Goal: Information Seeking & Learning: Check status

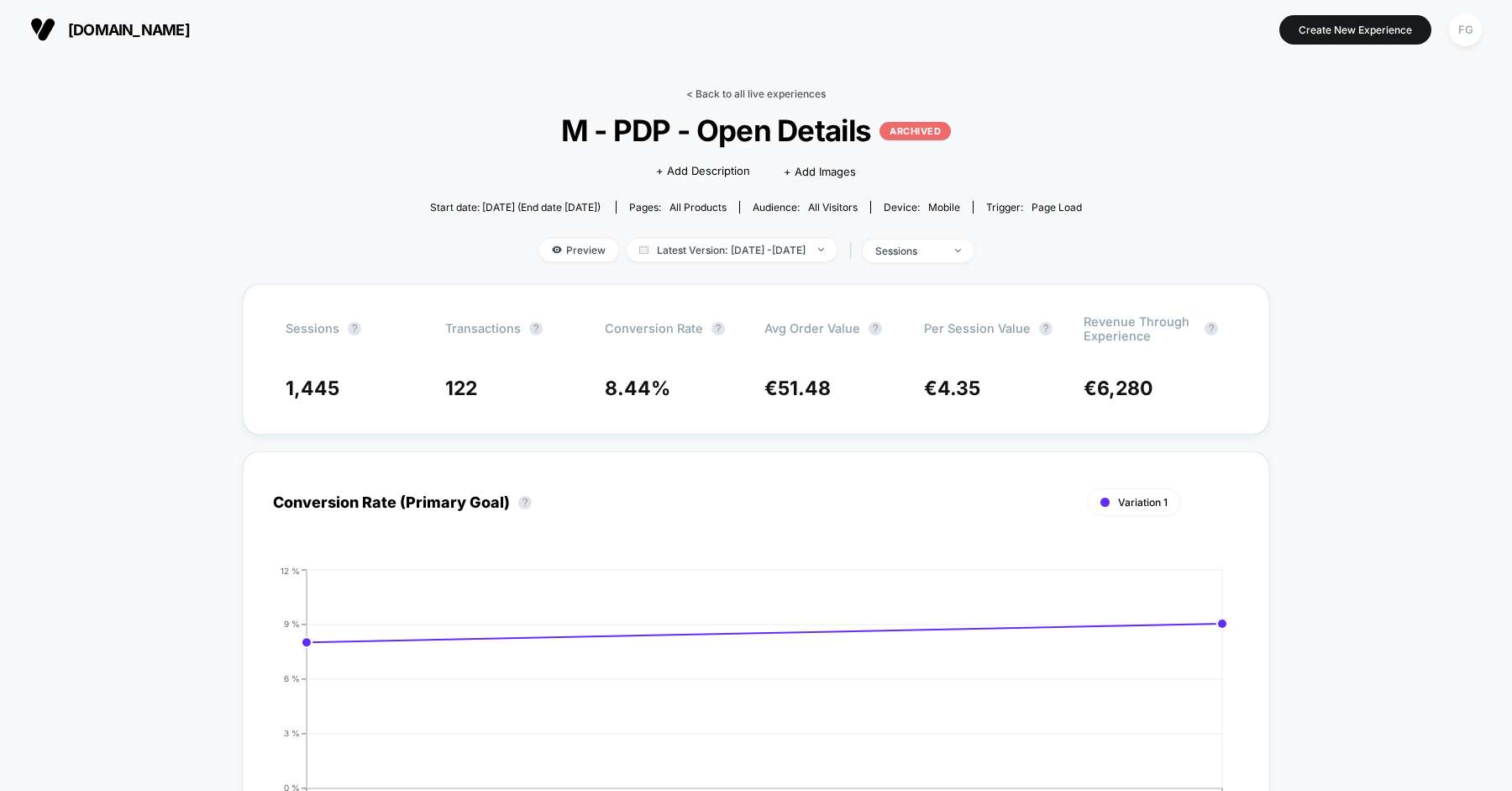
click at [776, 89] on link "< Back to all live experiences" at bounding box center [756, 93] width 140 height 13
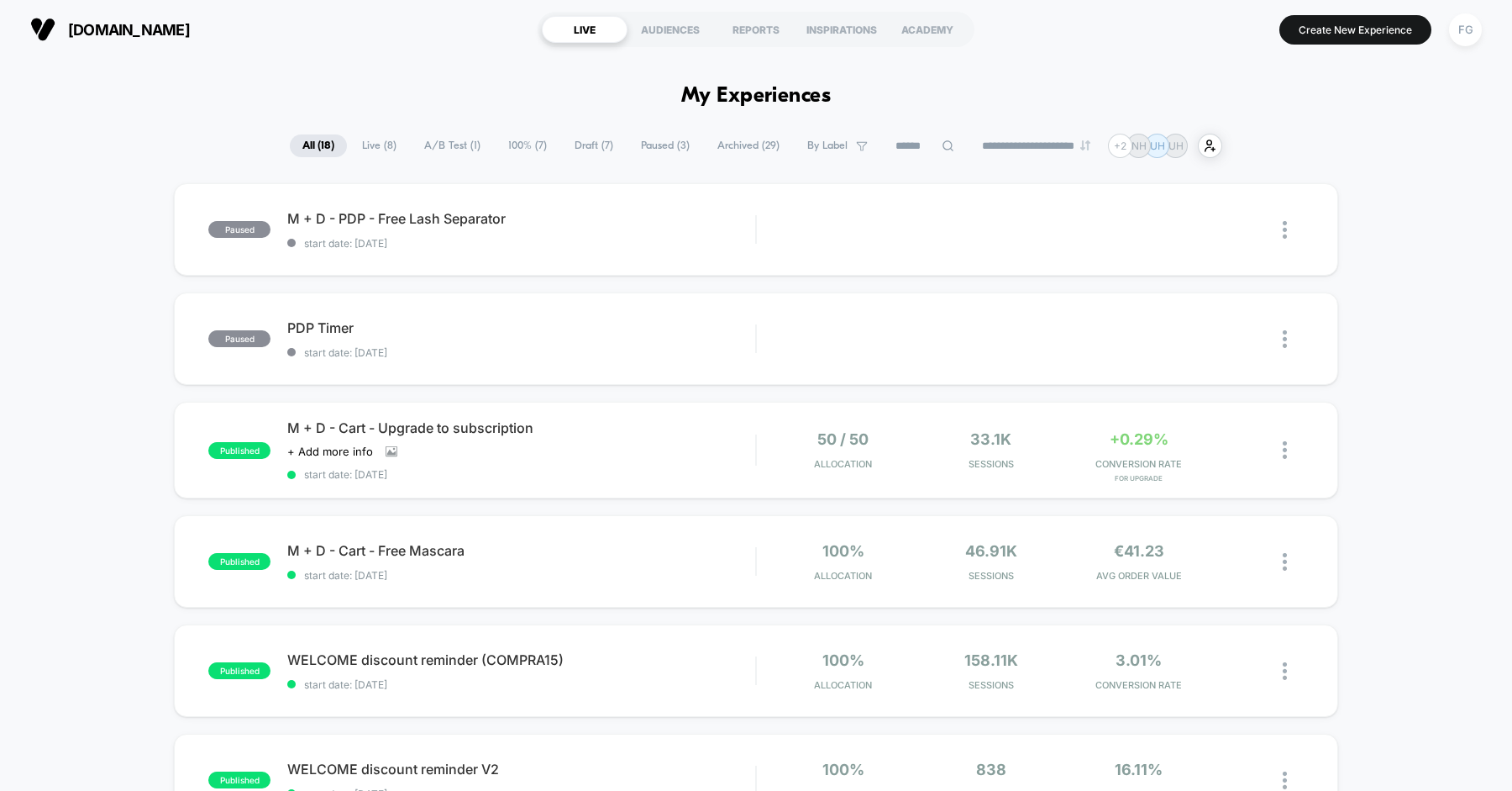
click at [510, 145] on span "100% ( 7 )" at bounding box center [528, 145] width 63 height 23
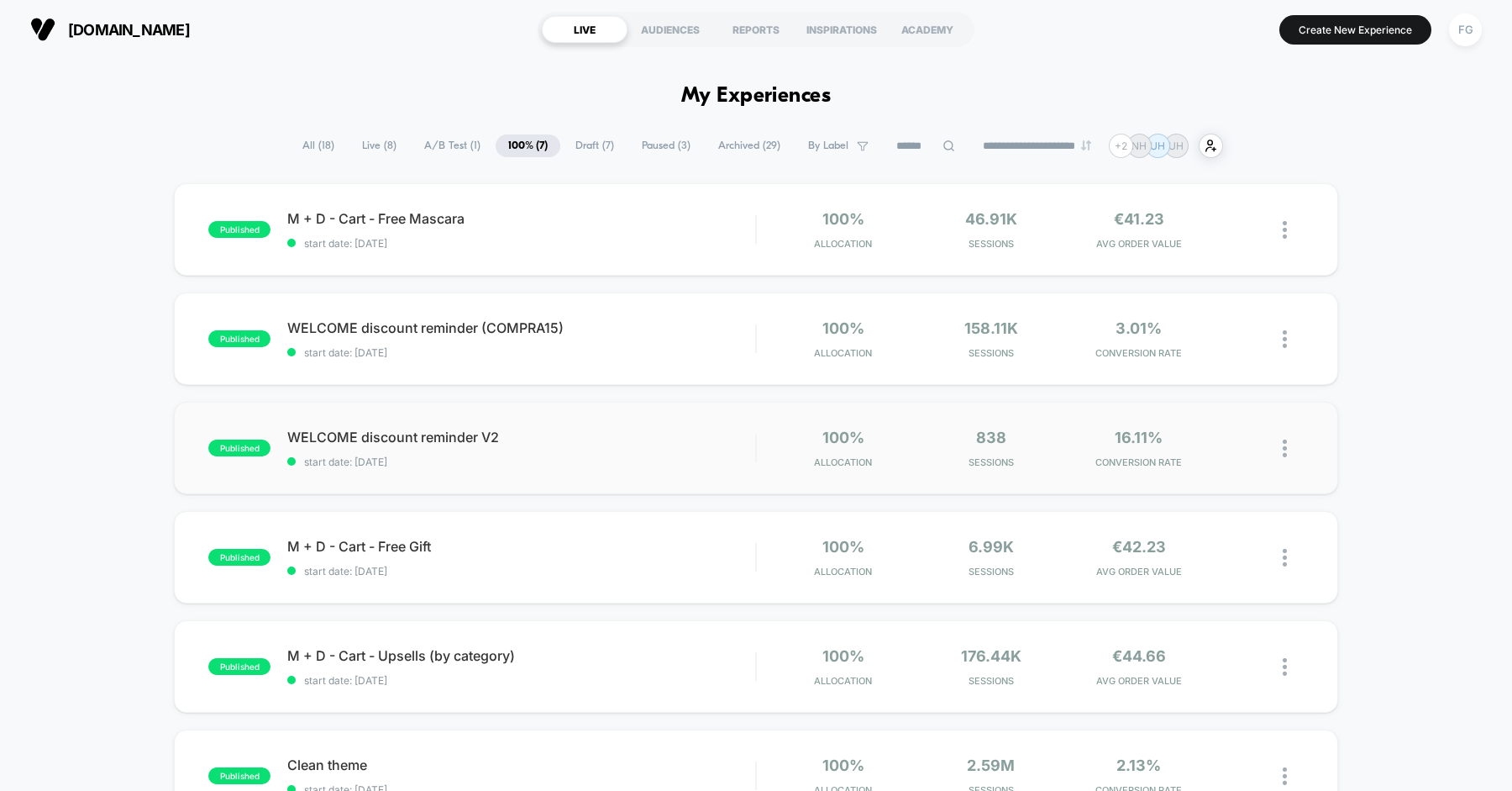
click at [1286, 446] on img at bounding box center [1285, 449] width 4 height 18
click at [1160, 426] on div "Pause" at bounding box center [1198, 430] width 151 height 38
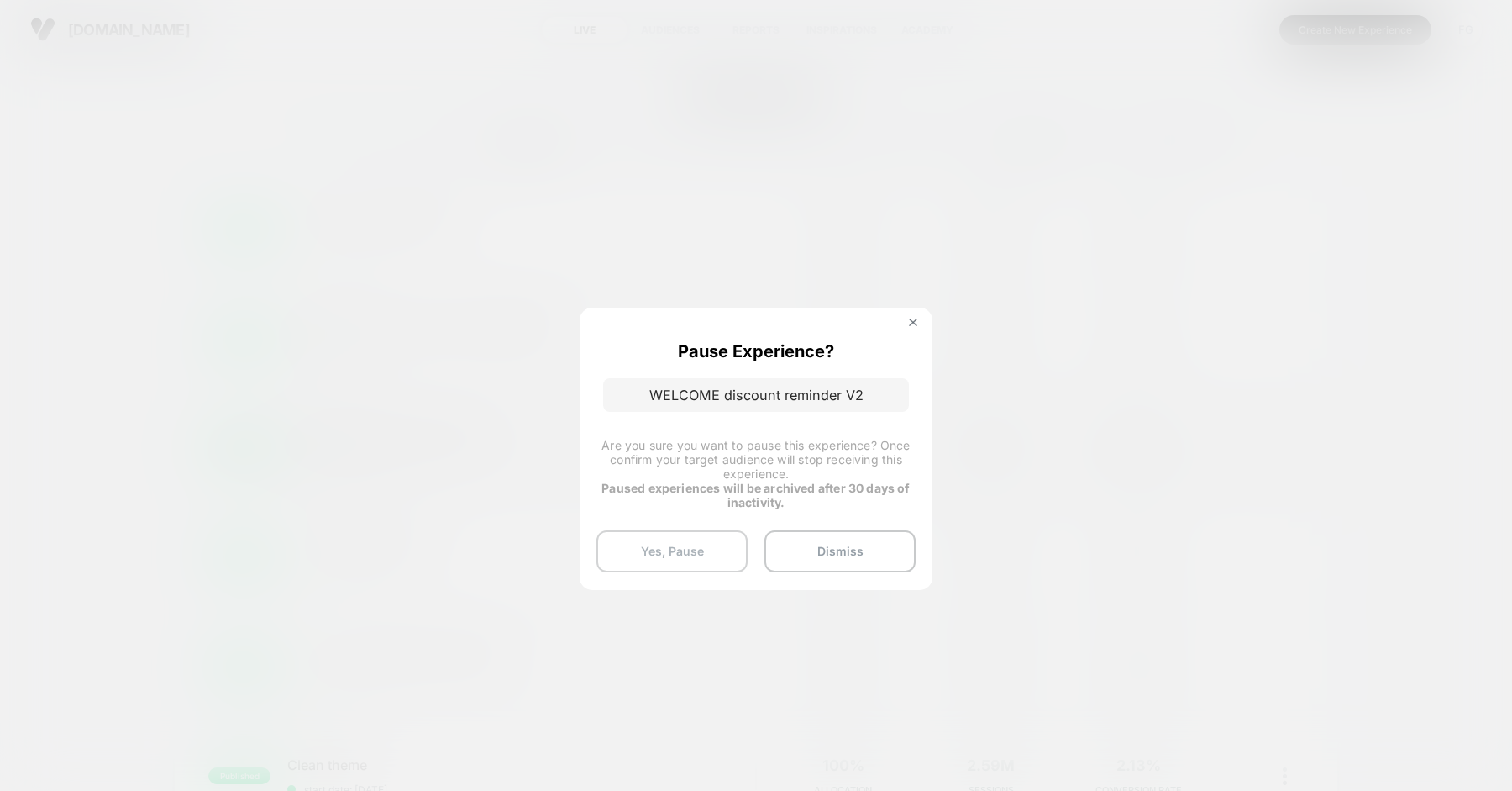
click at [663, 546] on button "Yes, Pause" at bounding box center [672, 551] width 151 height 42
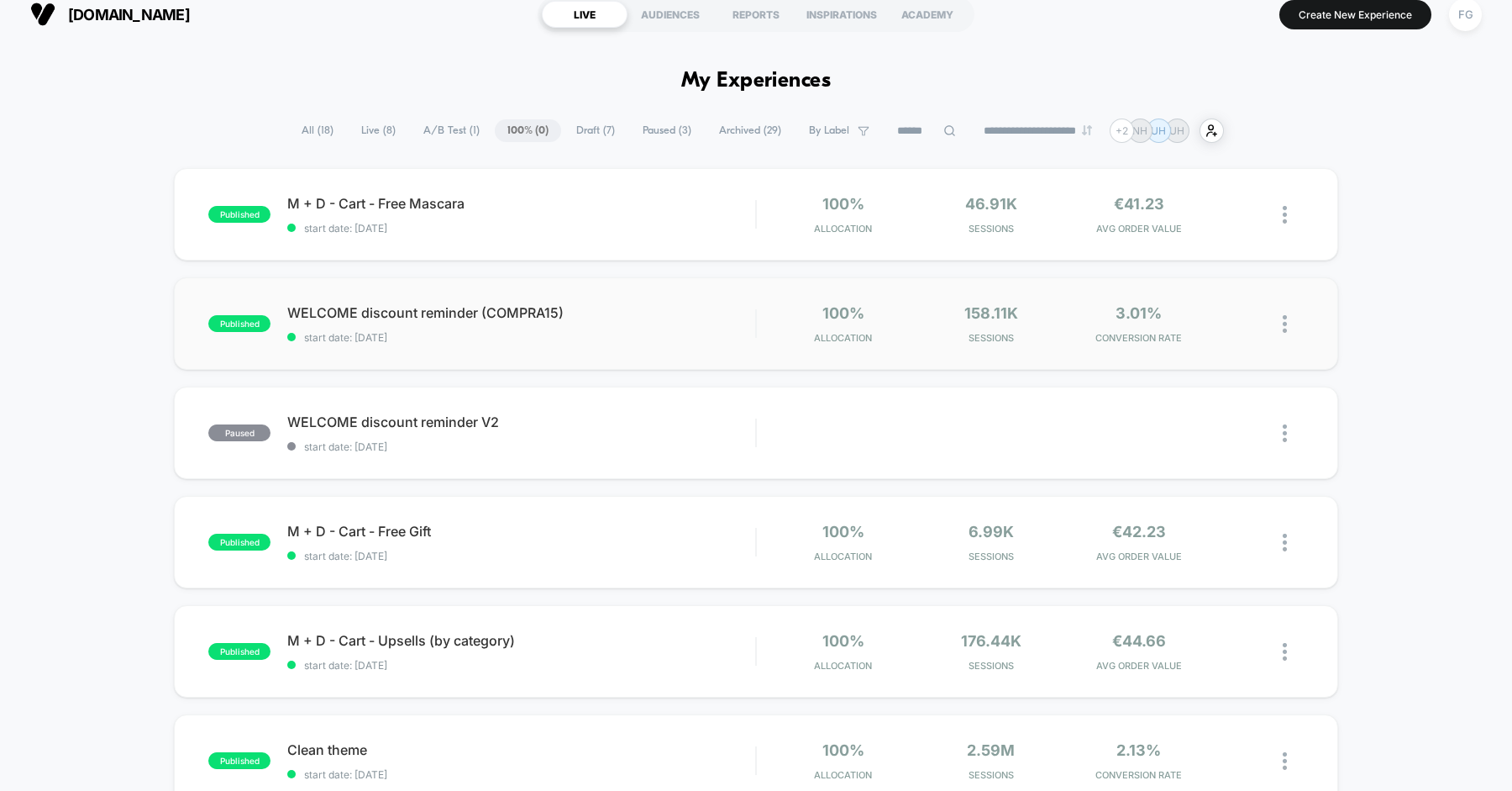
scroll to position [8, 0]
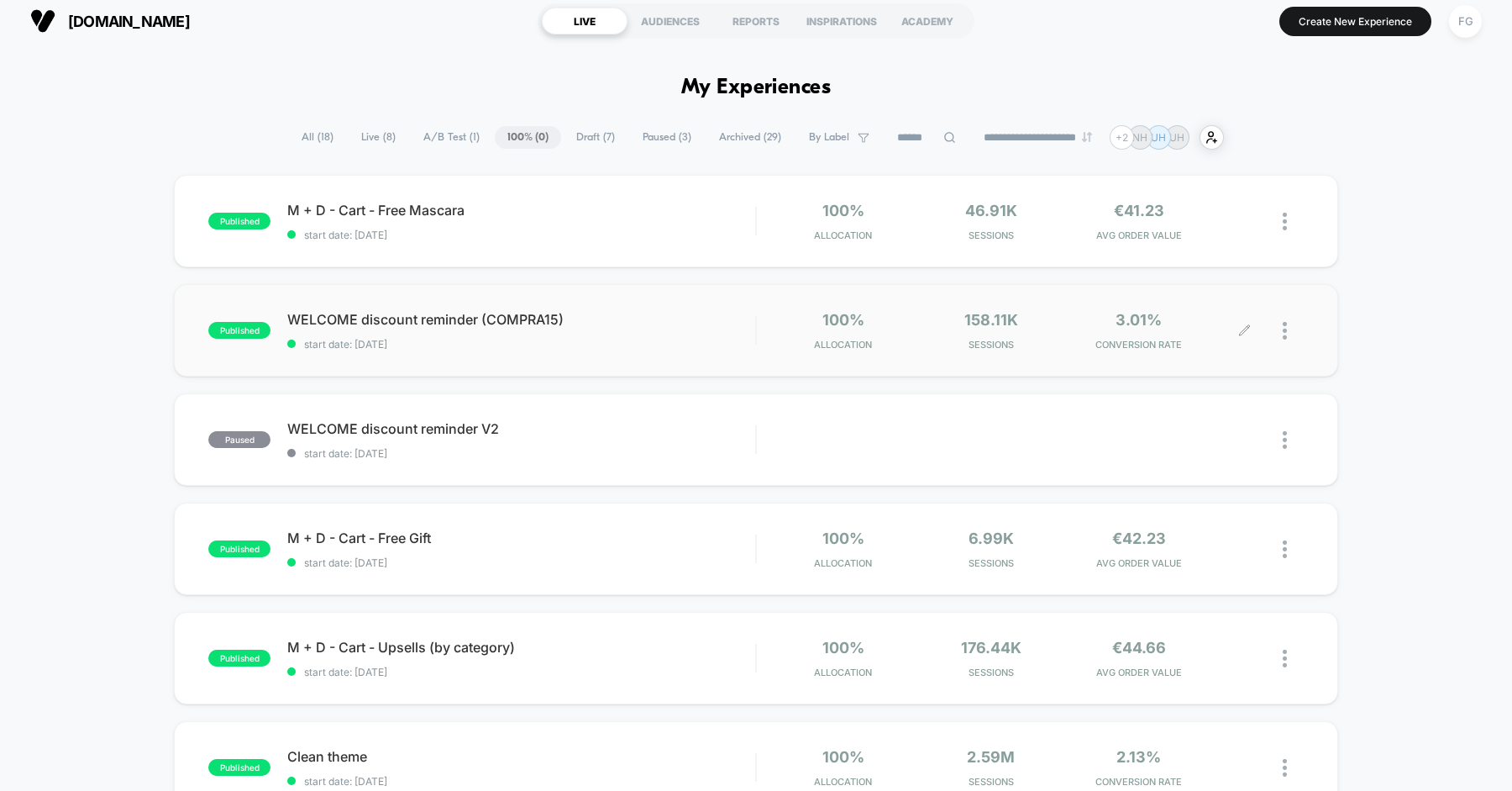
click at [1288, 324] on div at bounding box center [1293, 330] width 21 height 40
click at [1190, 311] on div "Pause" at bounding box center [1198, 313] width 151 height 38
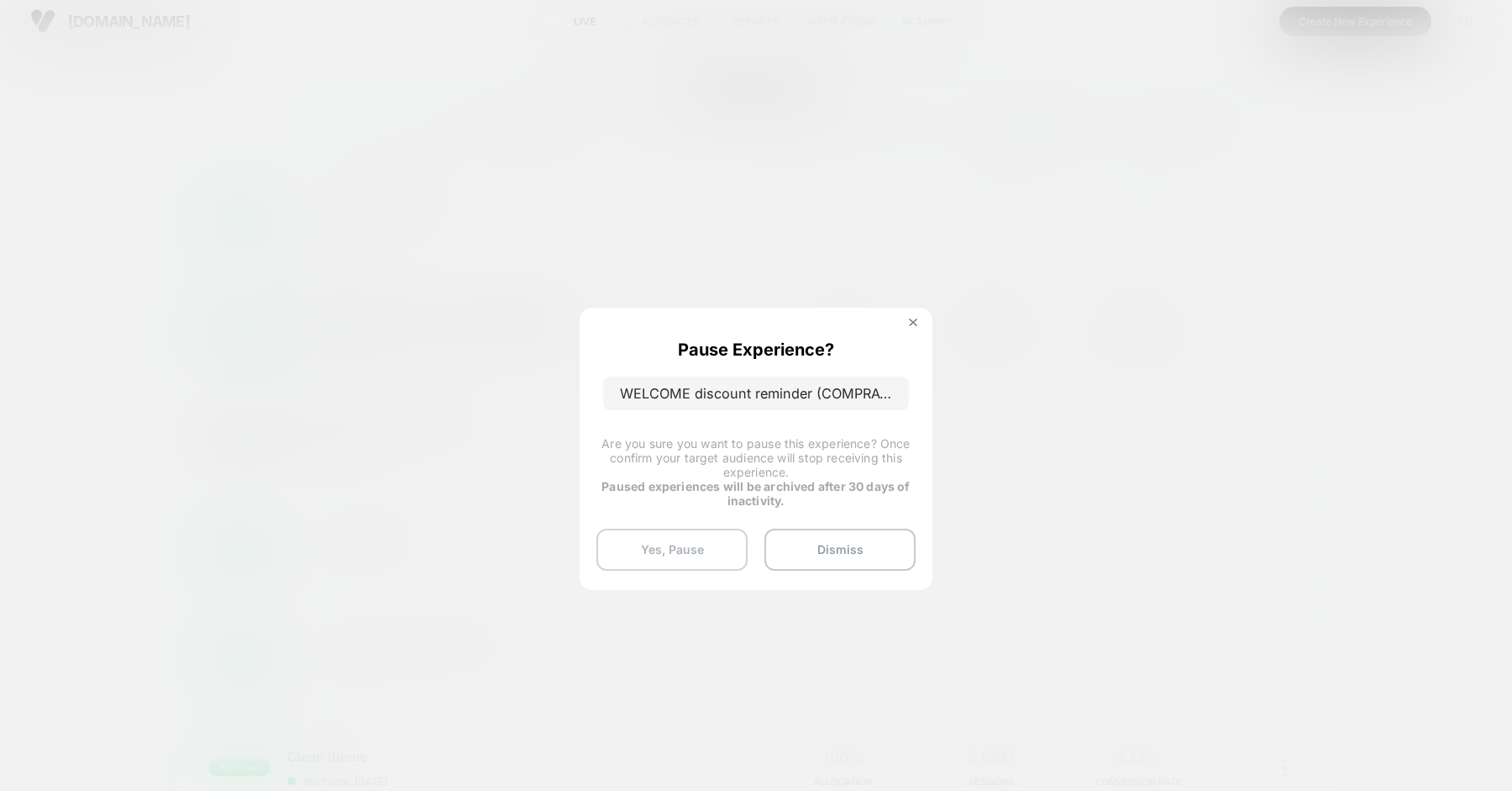
click at [625, 549] on button "Yes, Pause" at bounding box center [672, 550] width 151 height 42
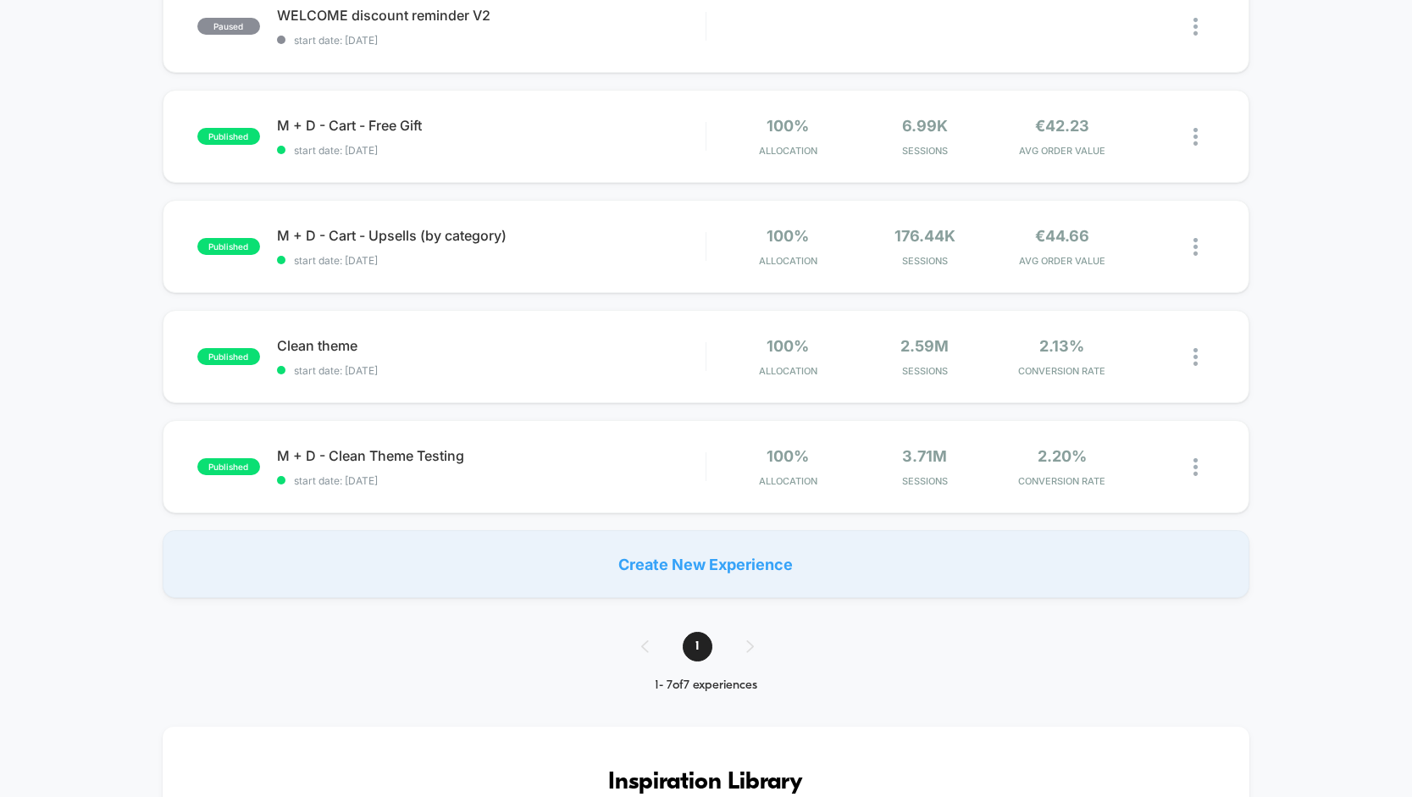
scroll to position [0, 0]
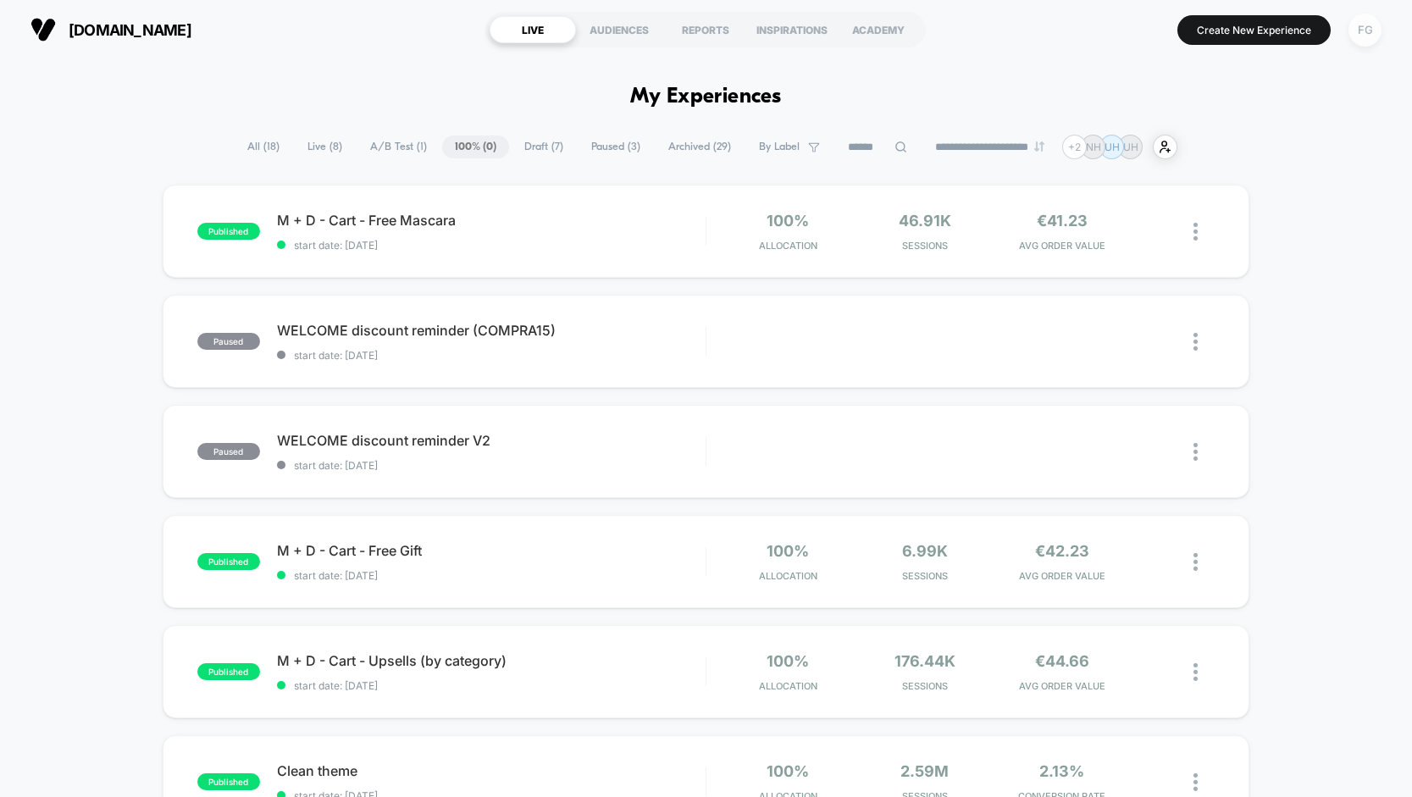
click at [1362, 39] on div "FG" at bounding box center [1364, 30] width 33 height 33
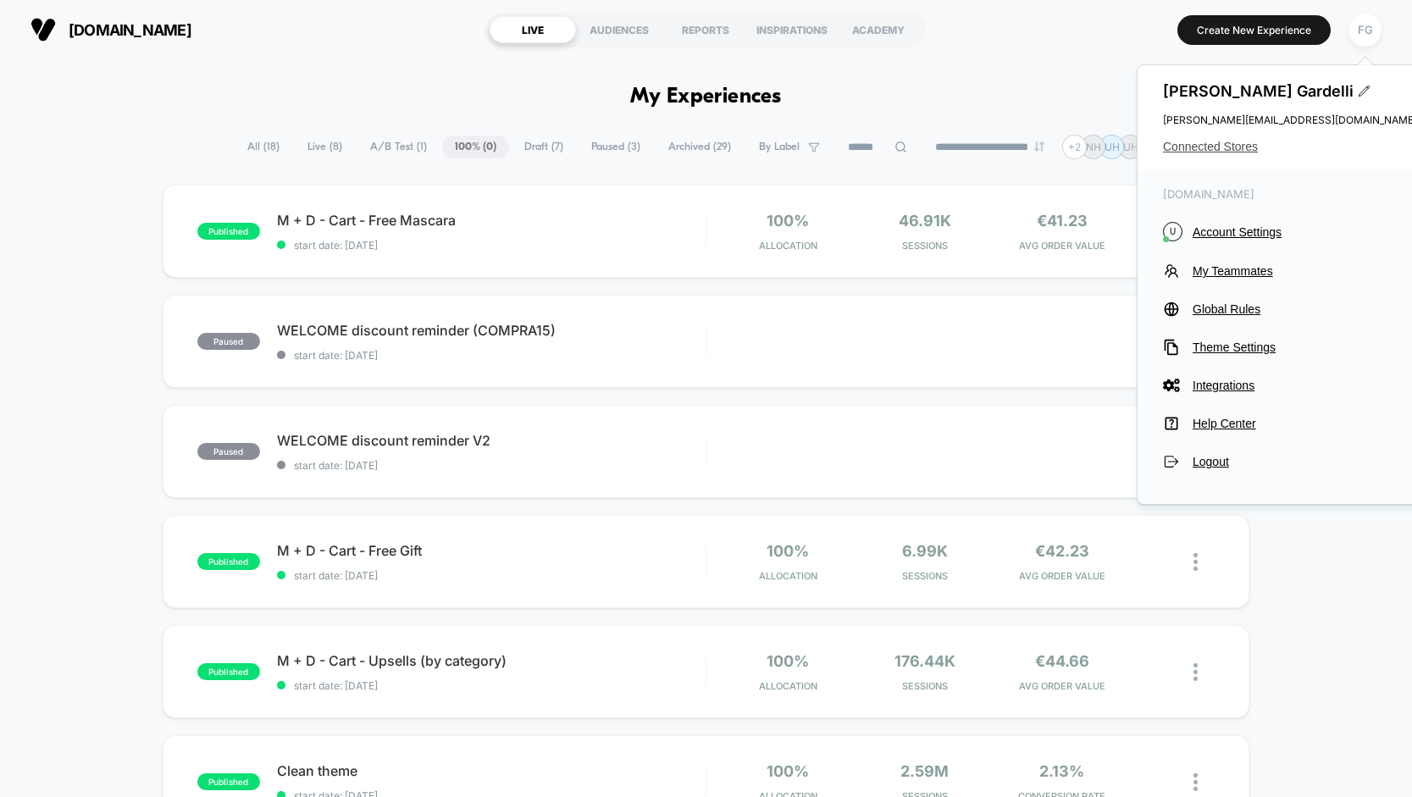
click at [1197, 137] on div "[PERSON_NAME] [PERSON_NAME][EMAIL_ADDRESS][DOMAIN_NAME] Connected Stores" at bounding box center [1289, 117] width 305 height 105
click at [1198, 145] on span "Connected Stores" at bounding box center [1290, 147] width 254 height 14
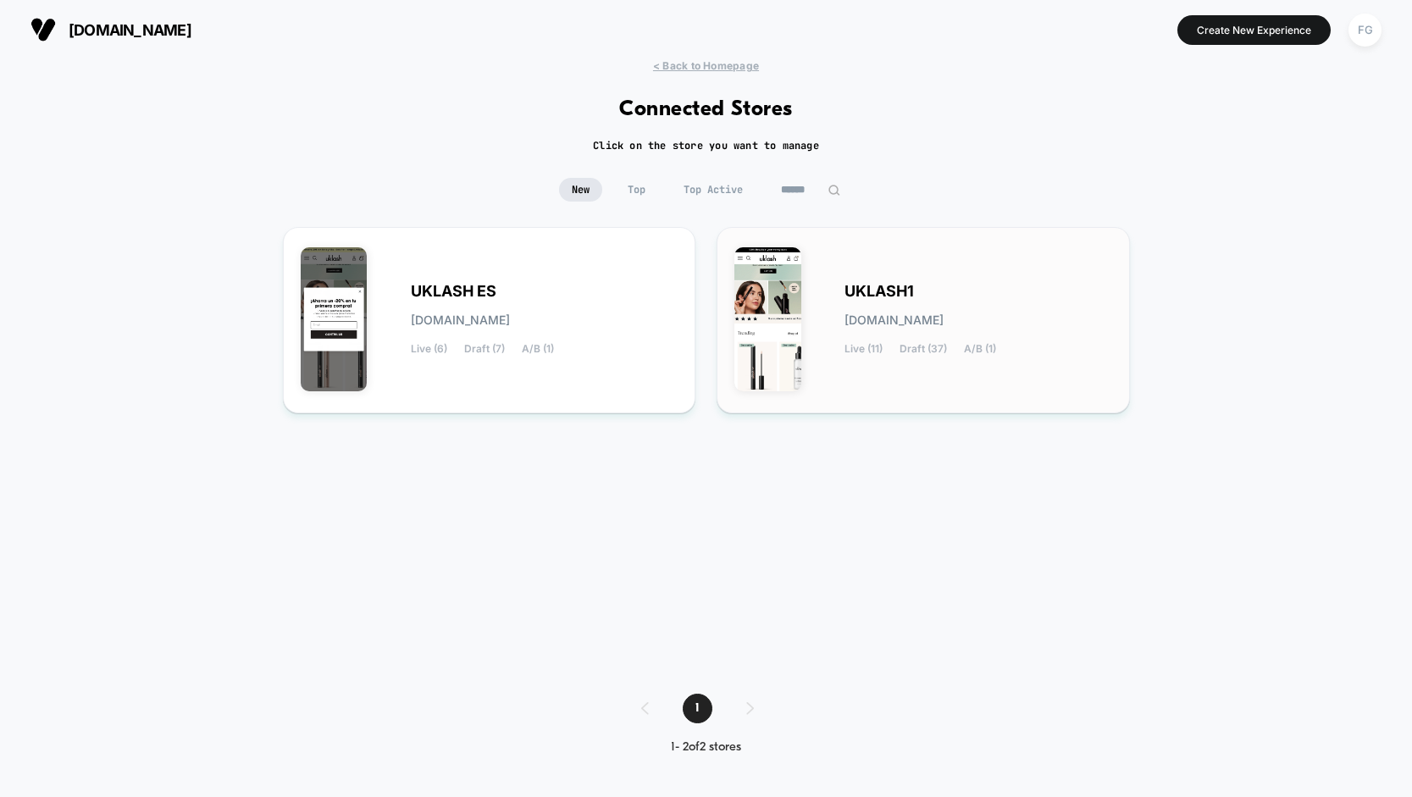
click at [860, 272] on div "UKLASH1 [DOMAIN_NAME] Live (11) Draft (37) A/B (1)" at bounding box center [923, 320] width 378 height 151
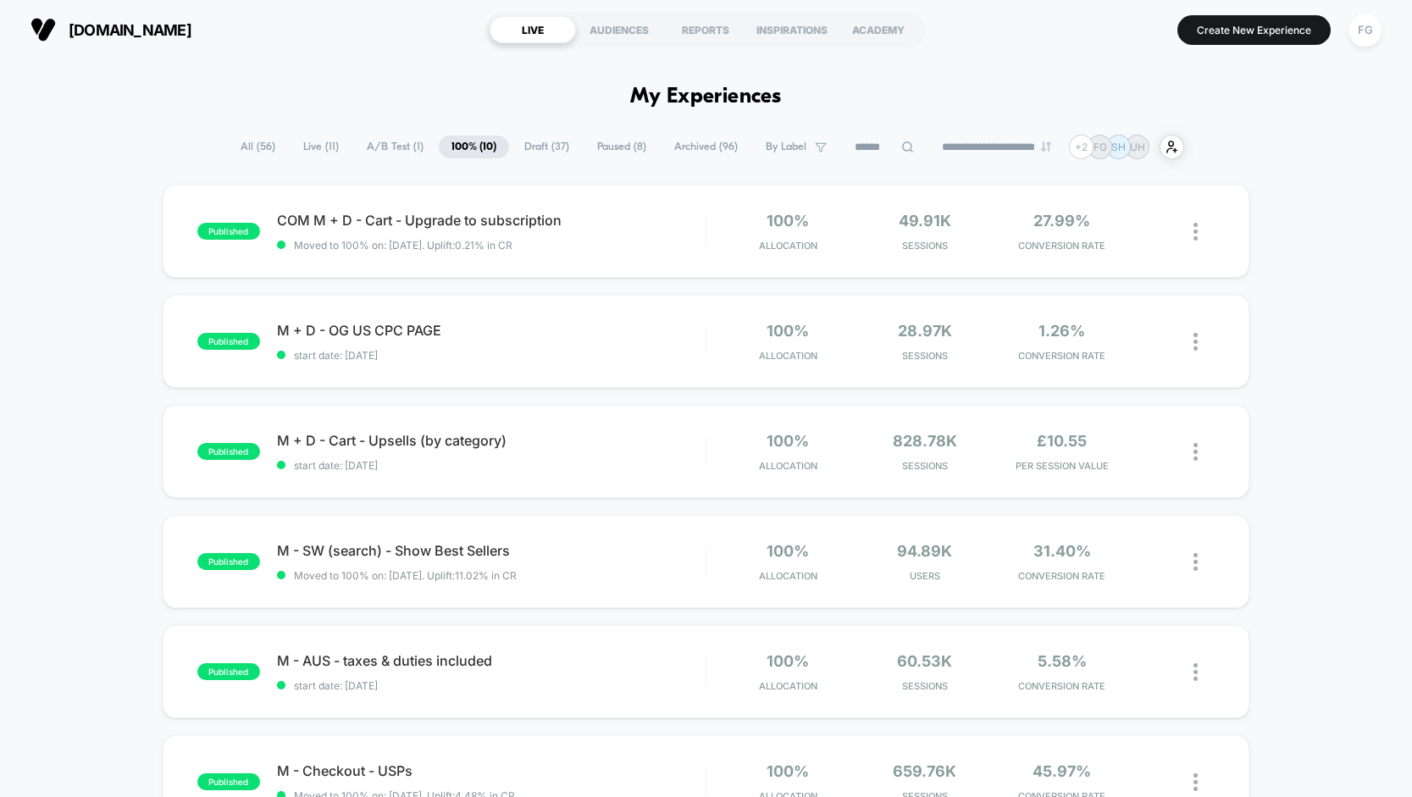
click at [372, 149] on span "A/B Test ( 1 )" at bounding box center [395, 146] width 82 height 23
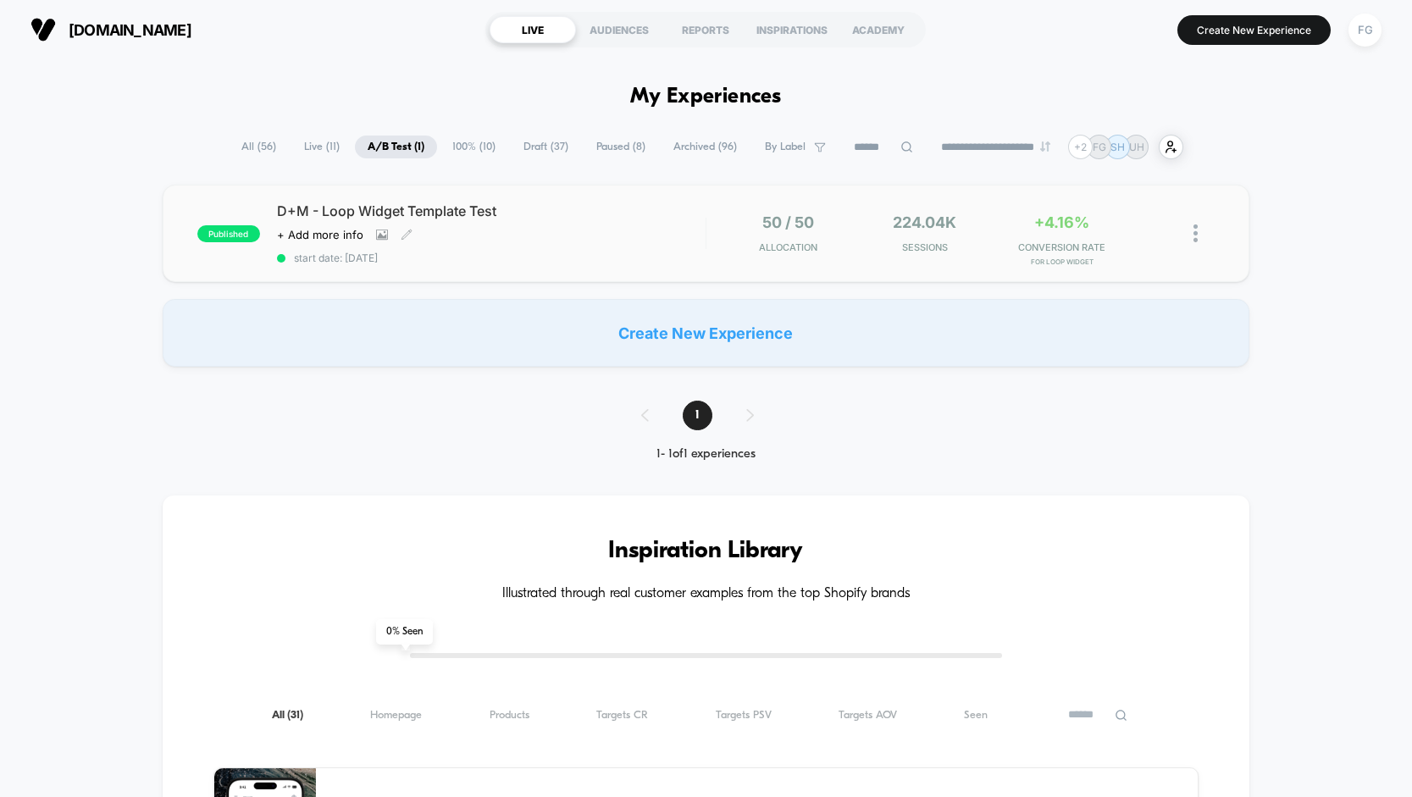
click at [689, 226] on div "D+M - Loop Widget Template Test Click to view images Click to edit experience d…" at bounding box center [491, 233] width 429 height 62
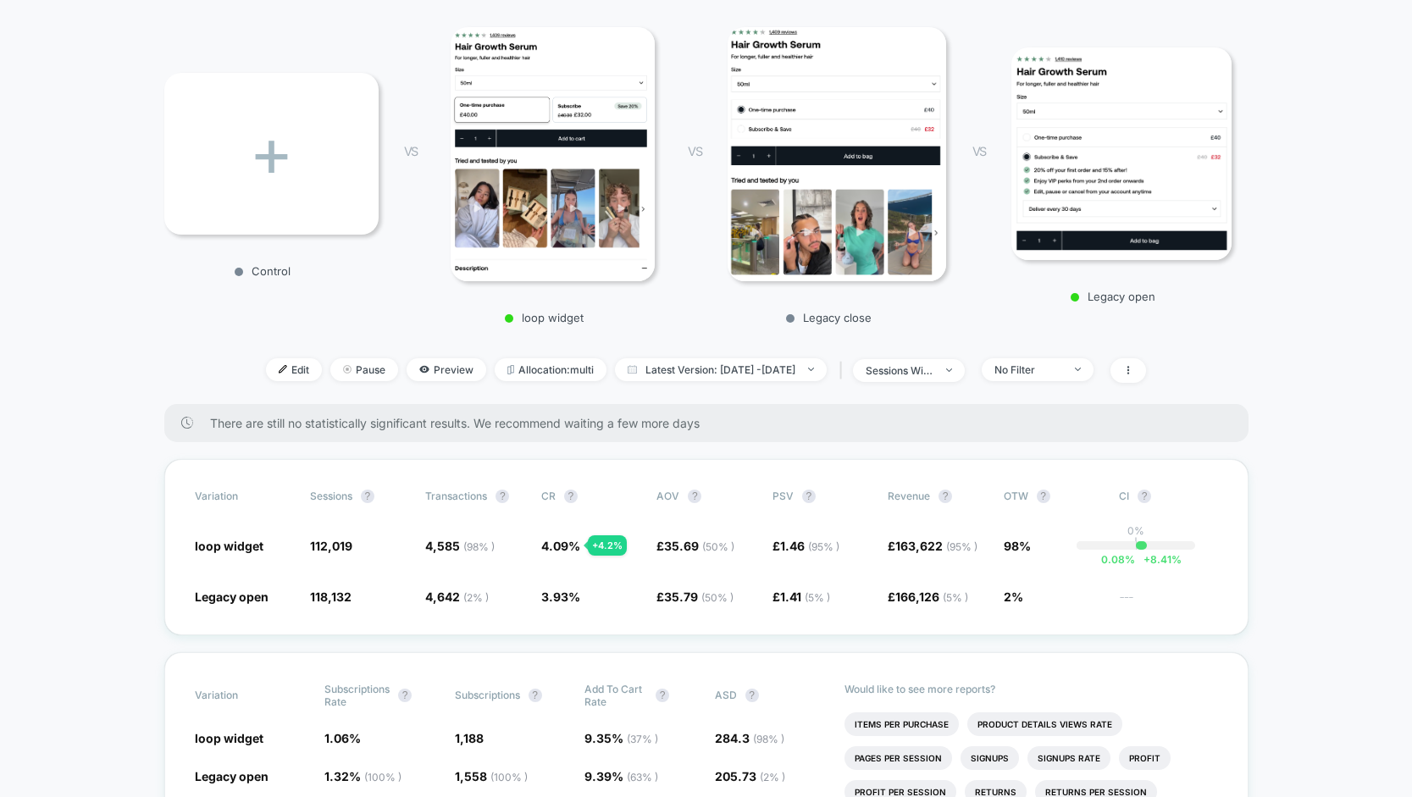
scroll to position [327, 0]
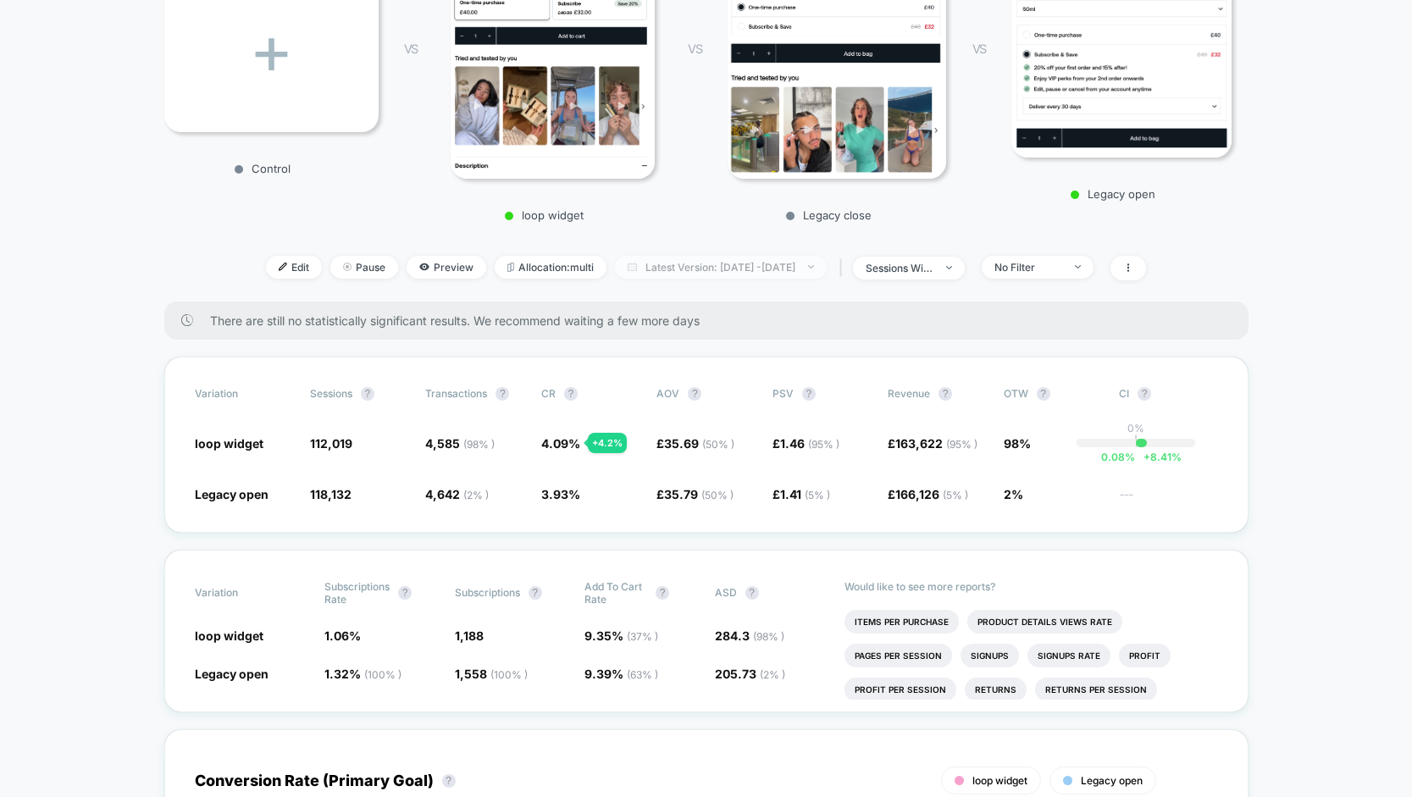
click at [646, 266] on span "Latest Version: [DATE] - [DATE]" at bounding box center [721, 267] width 212 height 23
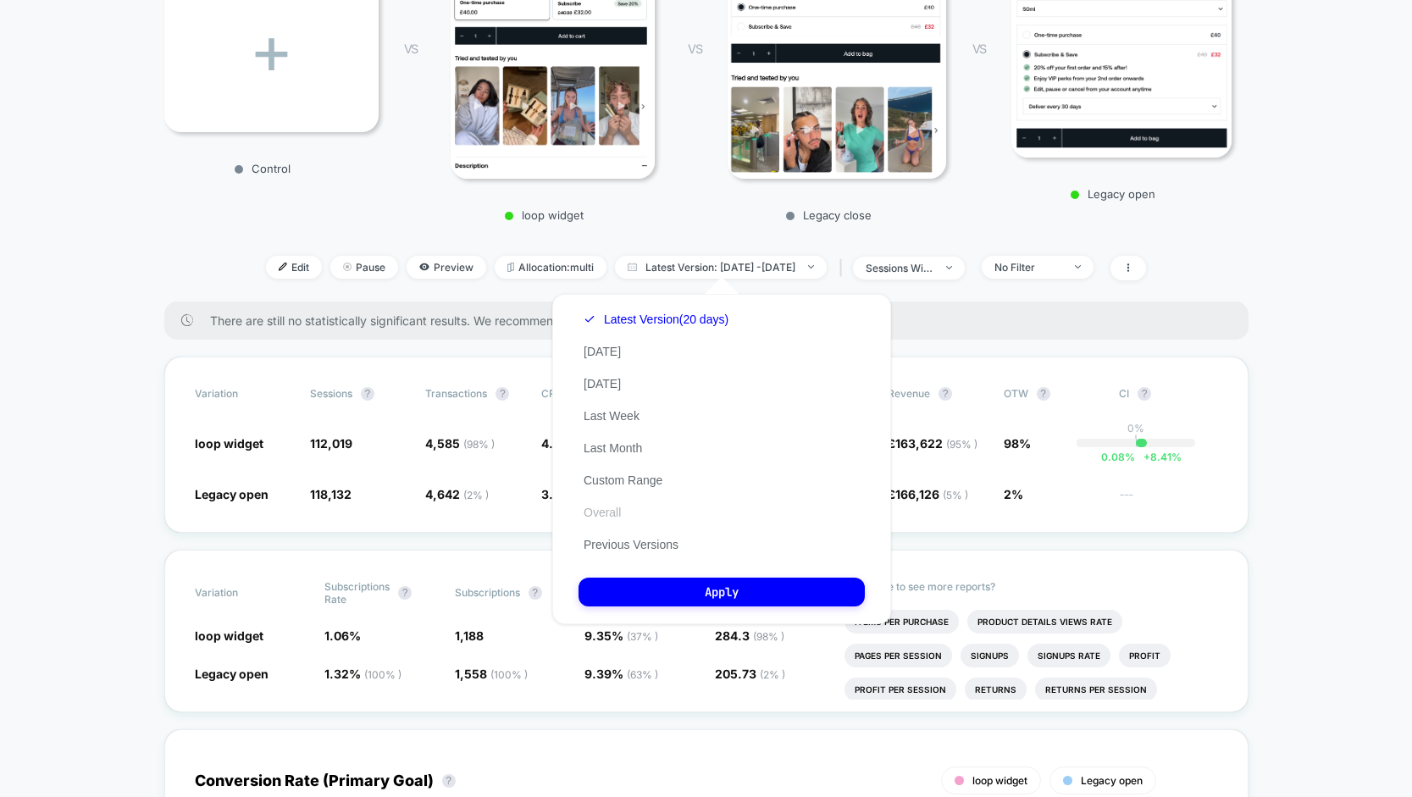
click at [610, 506] on button "Overall" at bounding box center [601, 512] width 47 height 15
click at [704, 590] on button "Apply" at bounding box center [721, 592] width 286 height 29
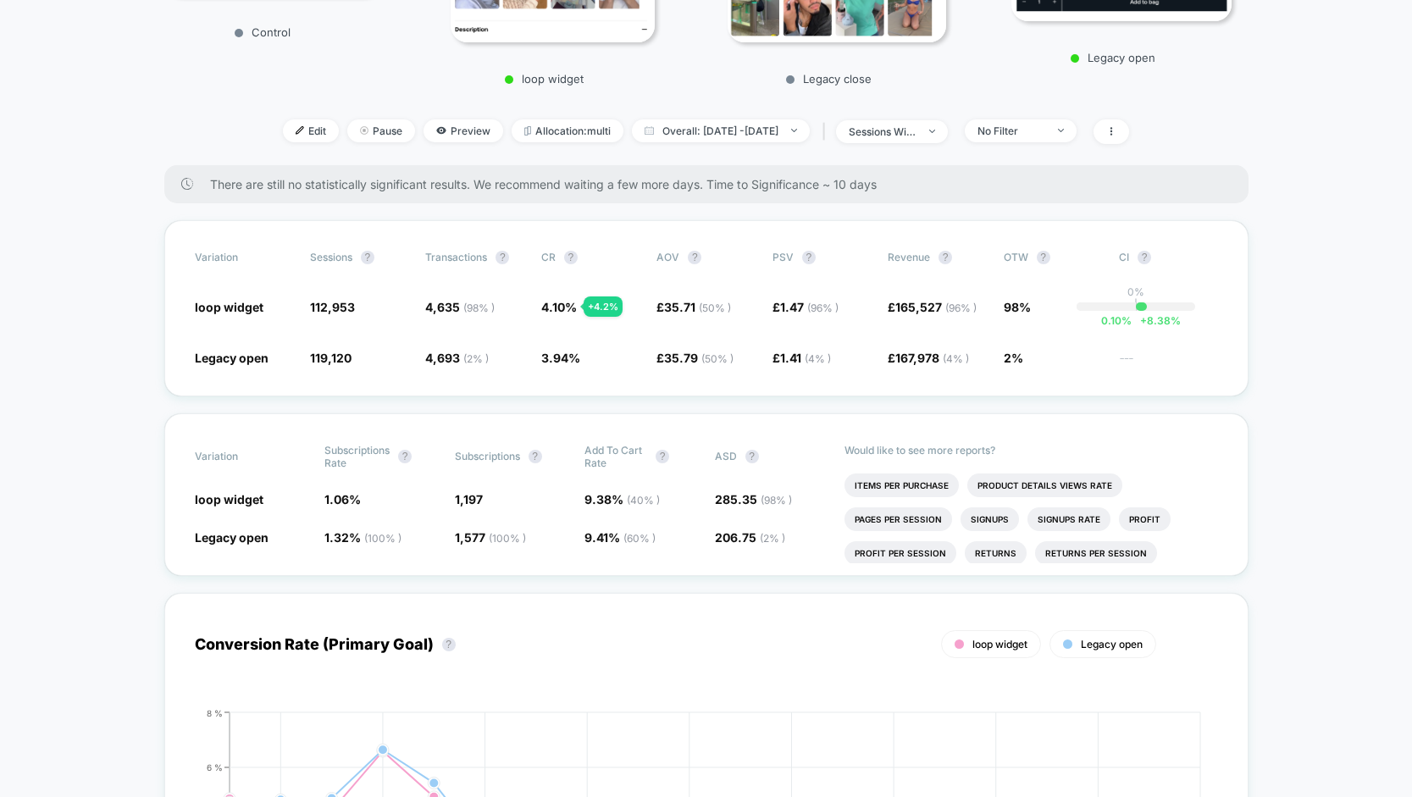
scroll to position [478, 0]
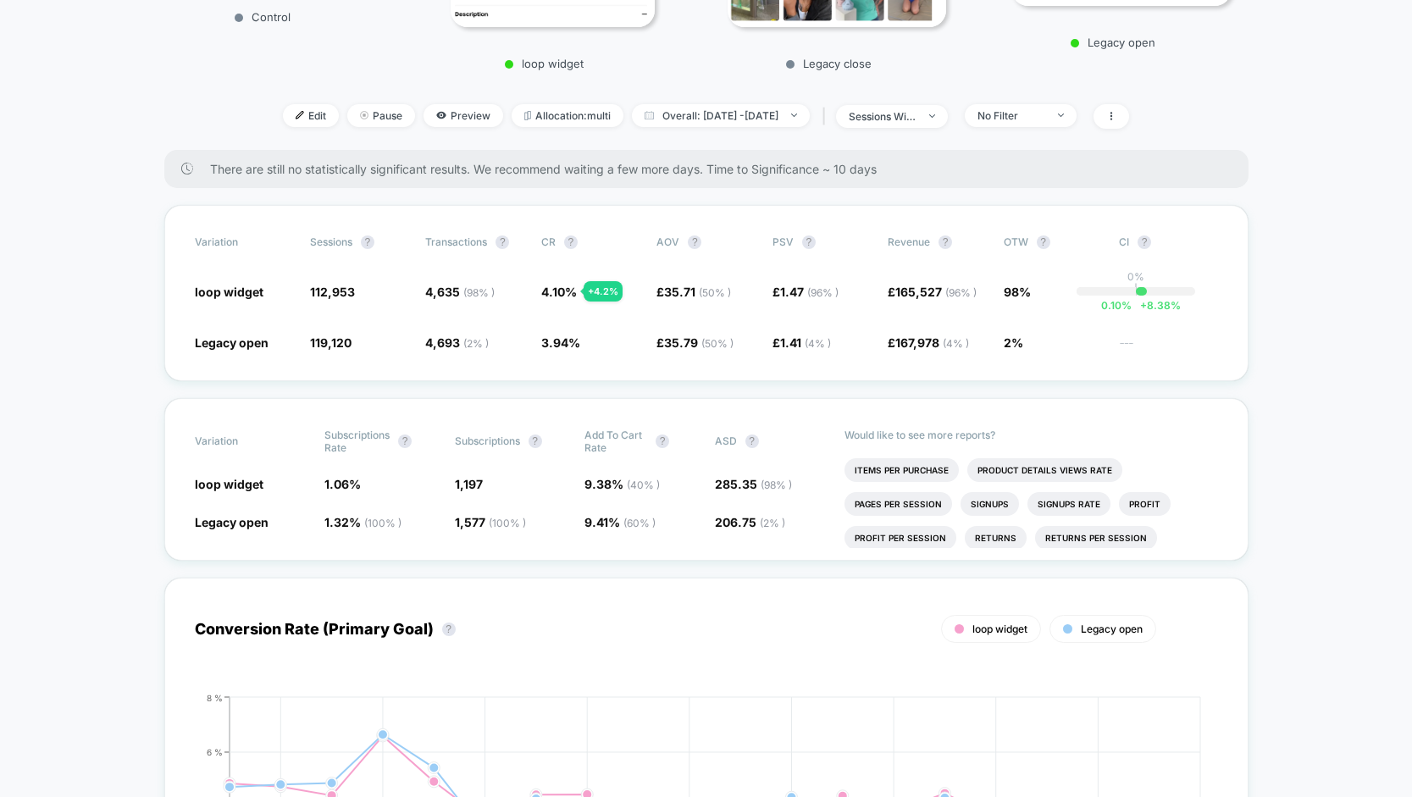
click at [768, 122] on span "Overall: [DATE] - [DATE]" at bounding box center [721, 115] width 178 height 23
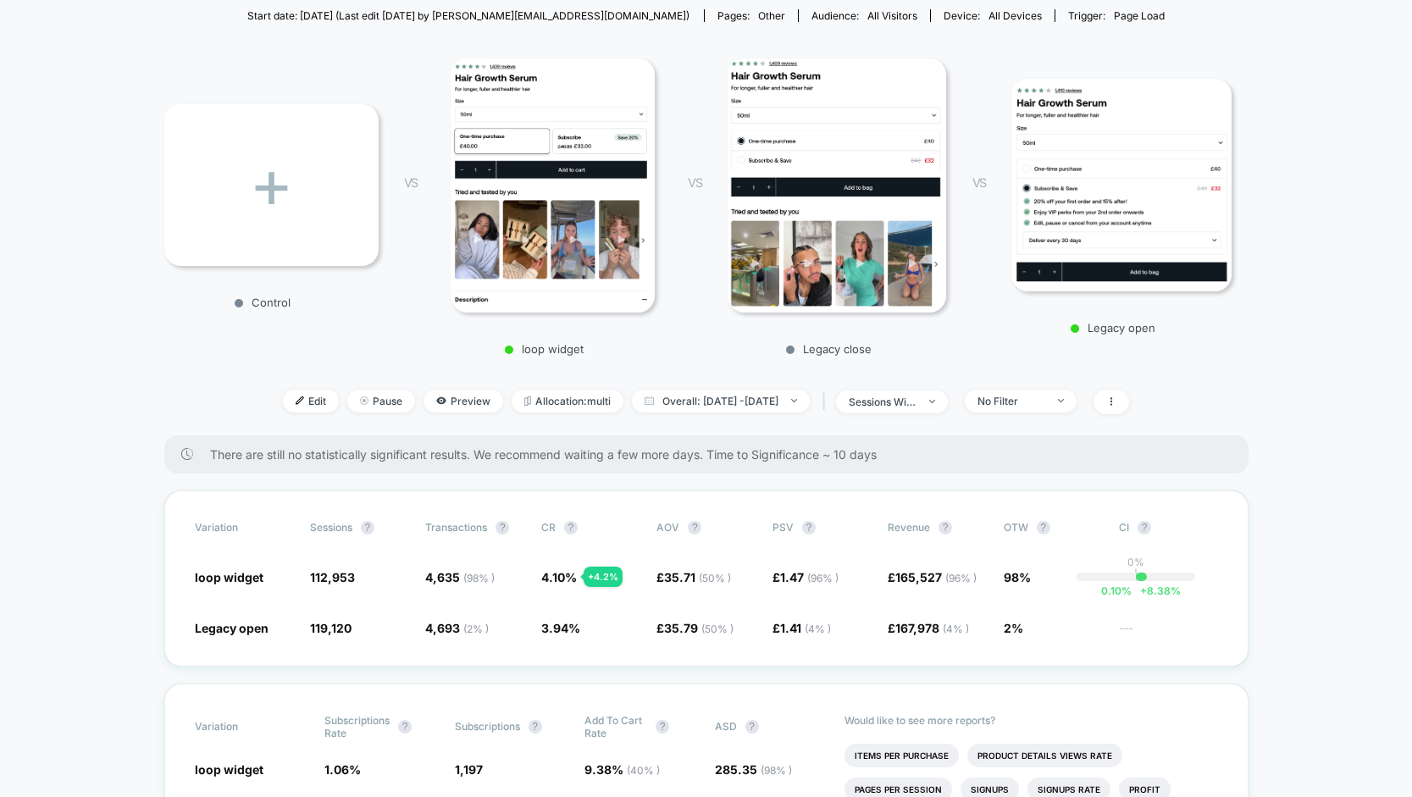
scroll to position [202, 0]
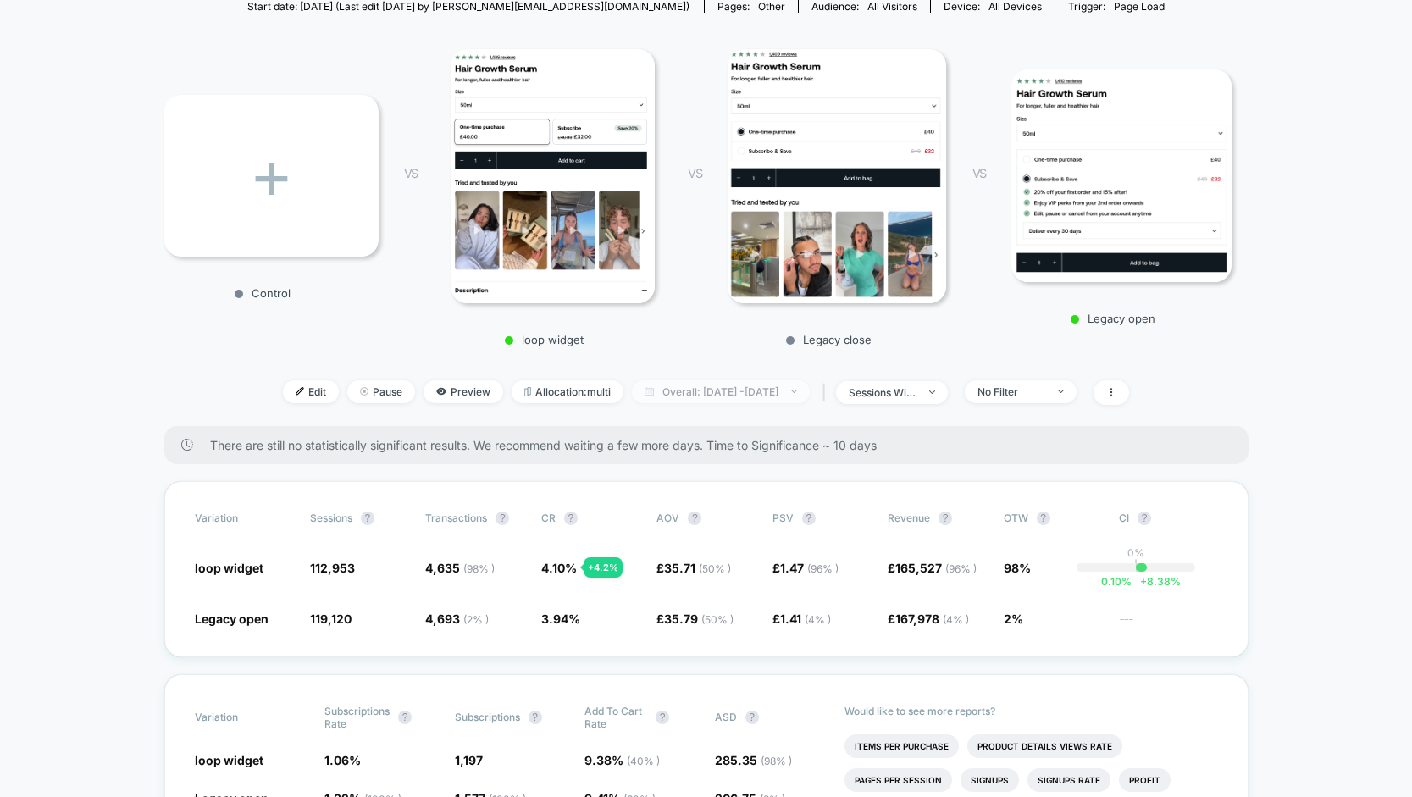
click at [776, 386] on span "Overall: [DATE] - [DATE]" at bounding box center [721, 391] width 178 height 23
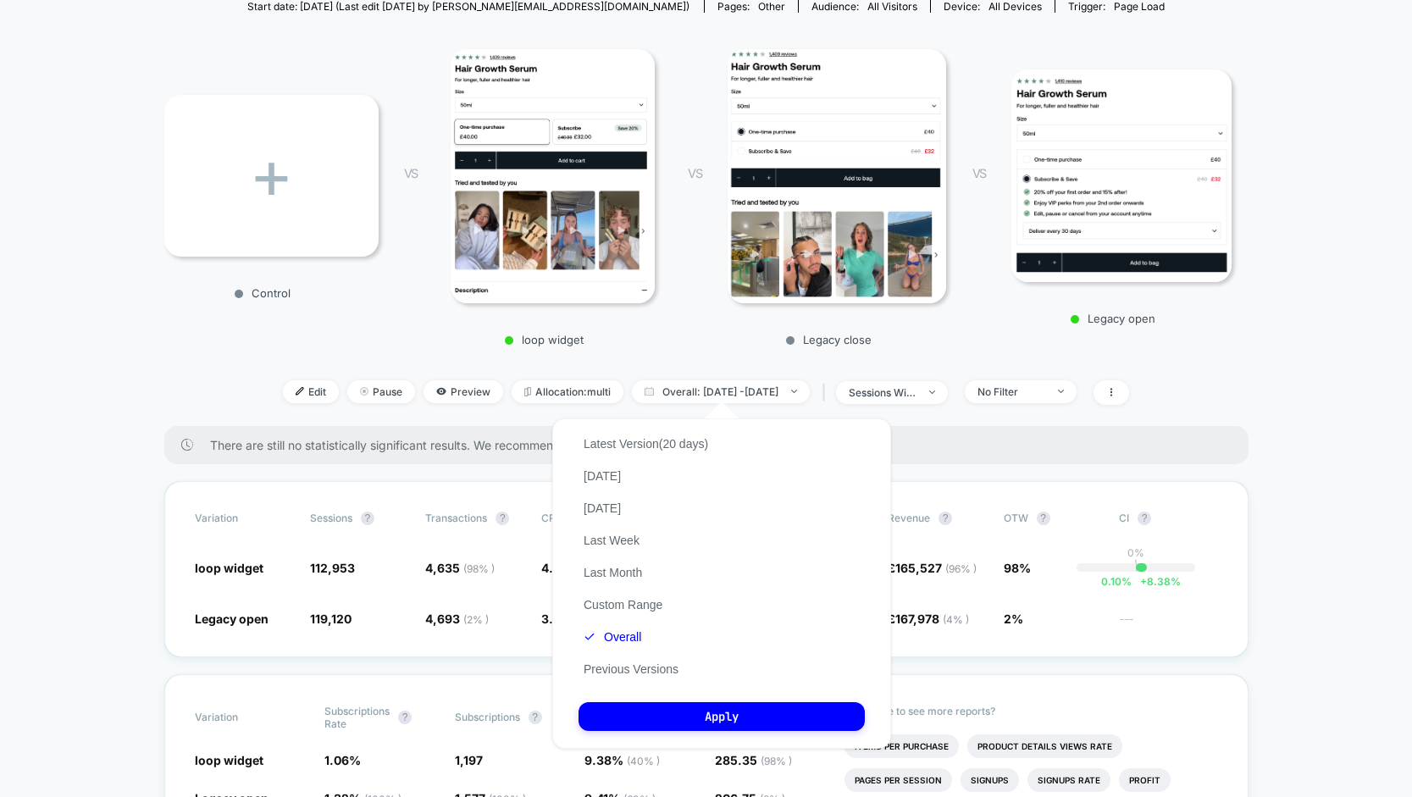
drag, startPoint x: 628, startPoint y: 574, endPoint x: 693, endPoint y: 593, distance: 67.0
click at [628, 574] on button "Last Month" at bounding box center [612, 572] width 69 height 15
click at [778, 712] on button "Apply" at bounding box center [721, 716] width 286 height 29
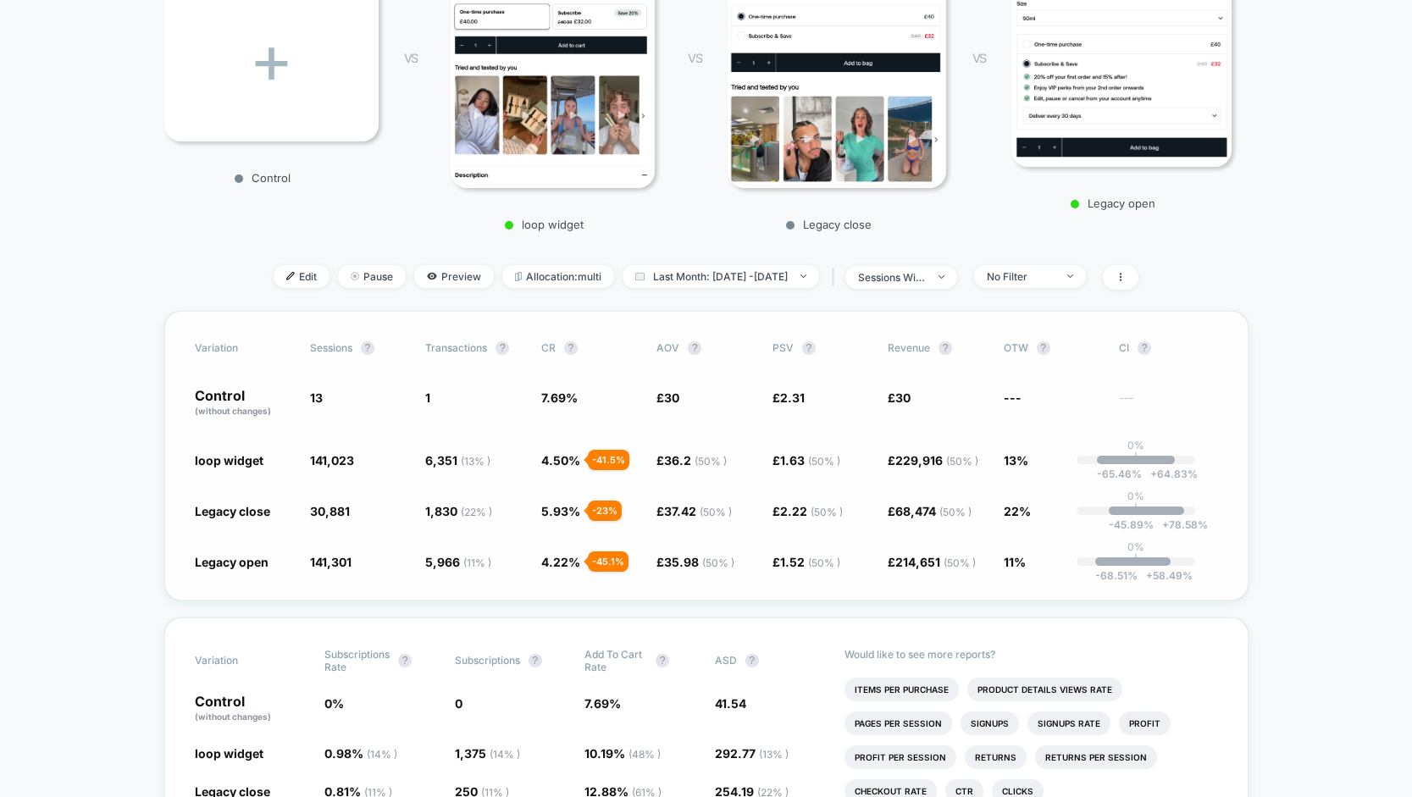
scroll to position [320, 0]
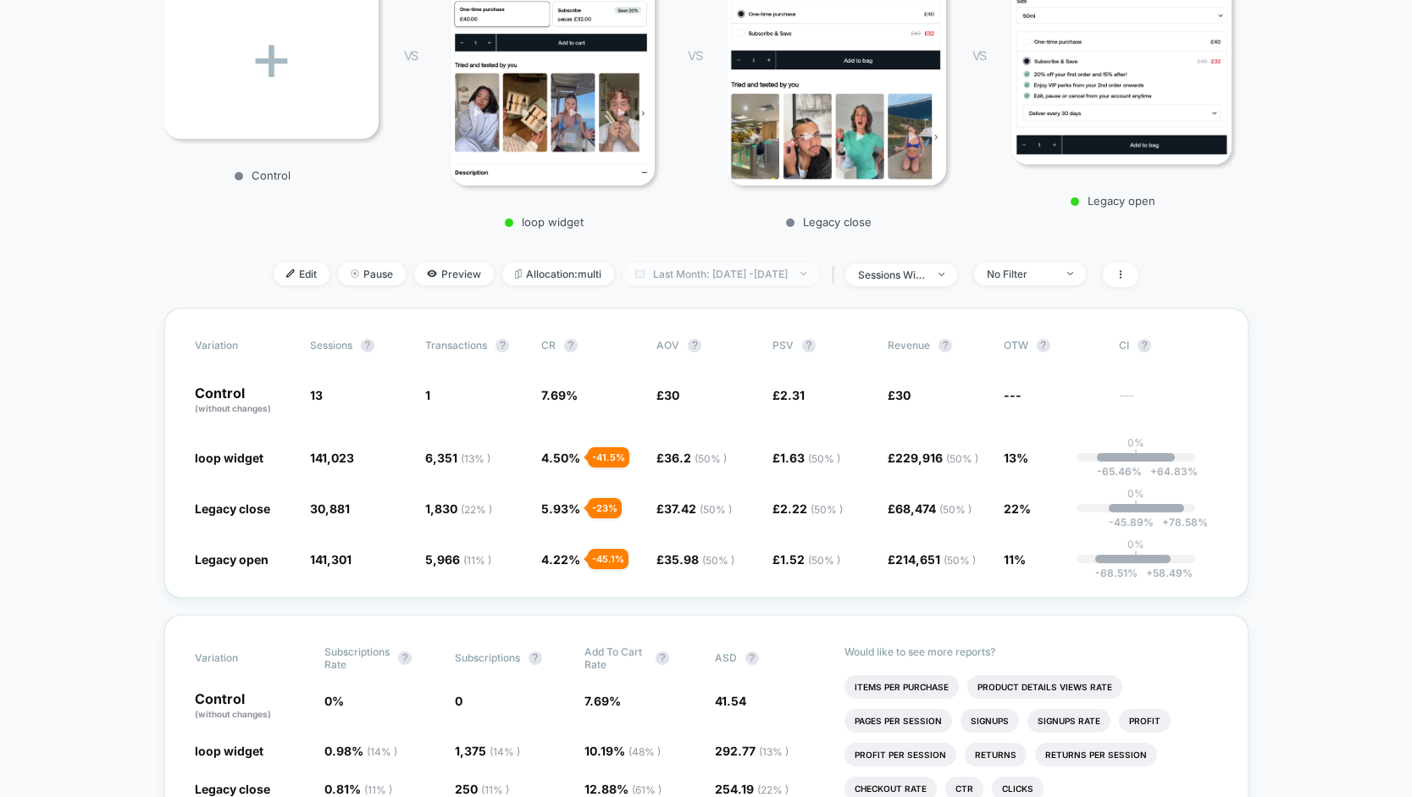
click at [760, 270] on span "Last Month: [DATE] - [DATE]" at bounding box center [720, 274] width 196 height 23
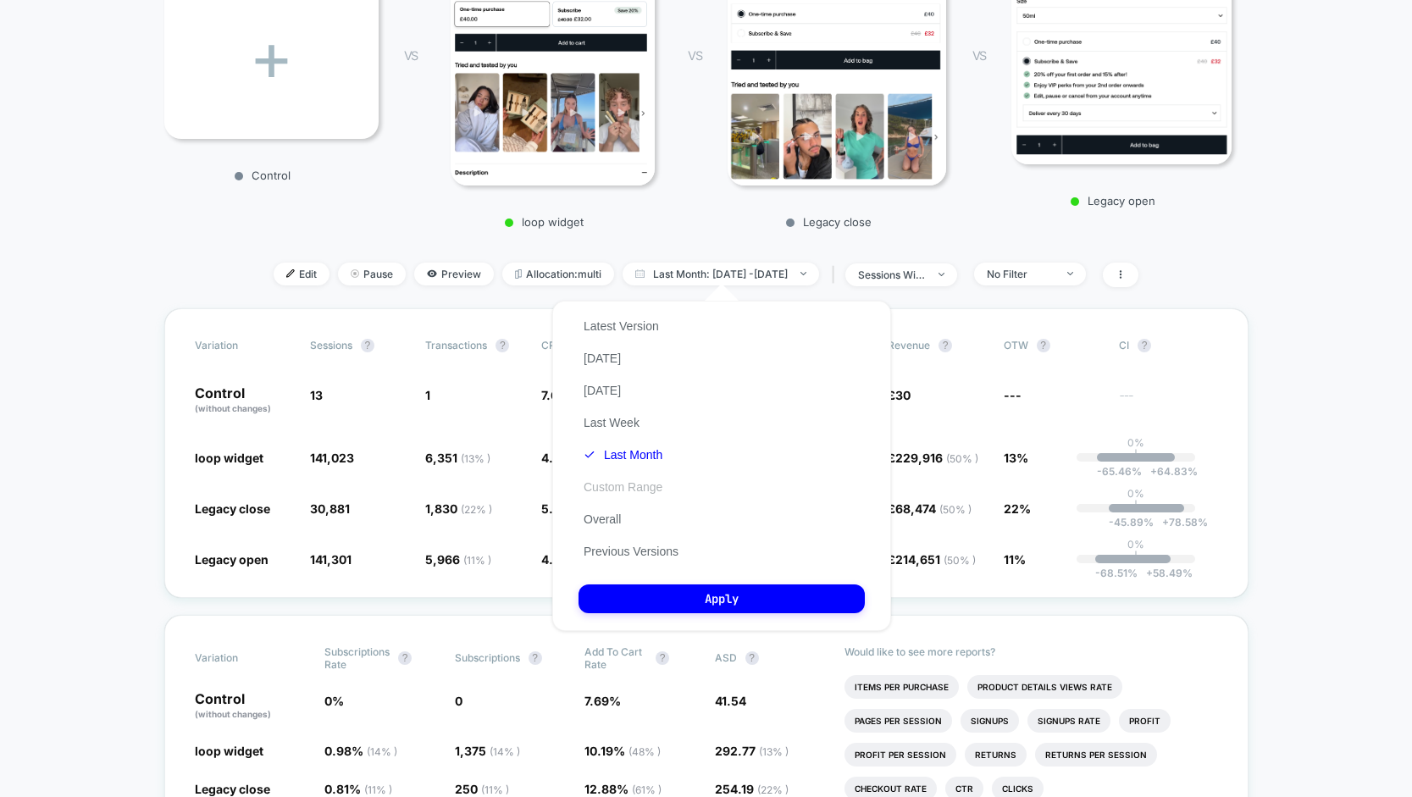
click at [650, 491] on button "Custom Range" at bounding box center [622, 486] width 89 height 15
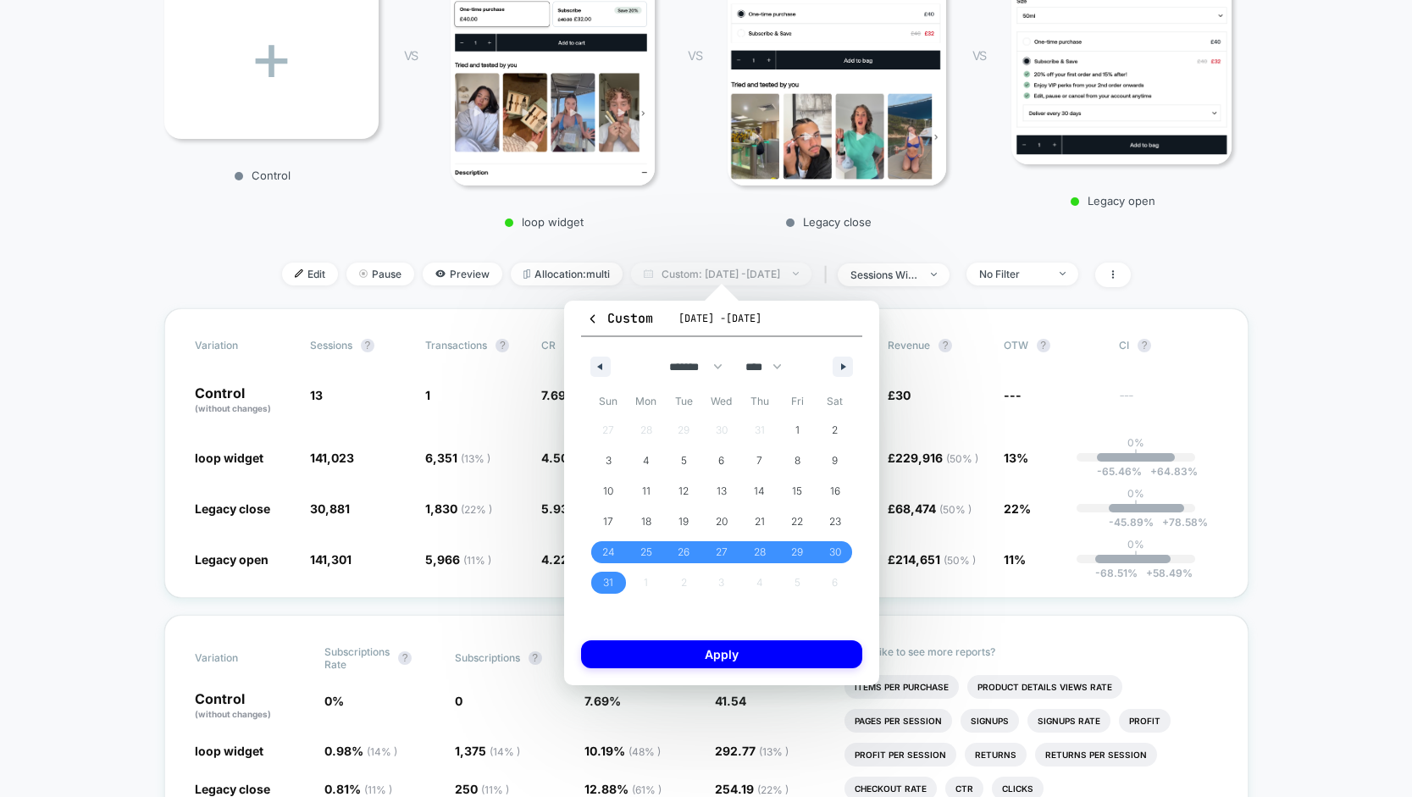
click at [800, 281] on span "Custom: [DATE] - [DATE]" at bounding box center [721, 274] width 180 height 23
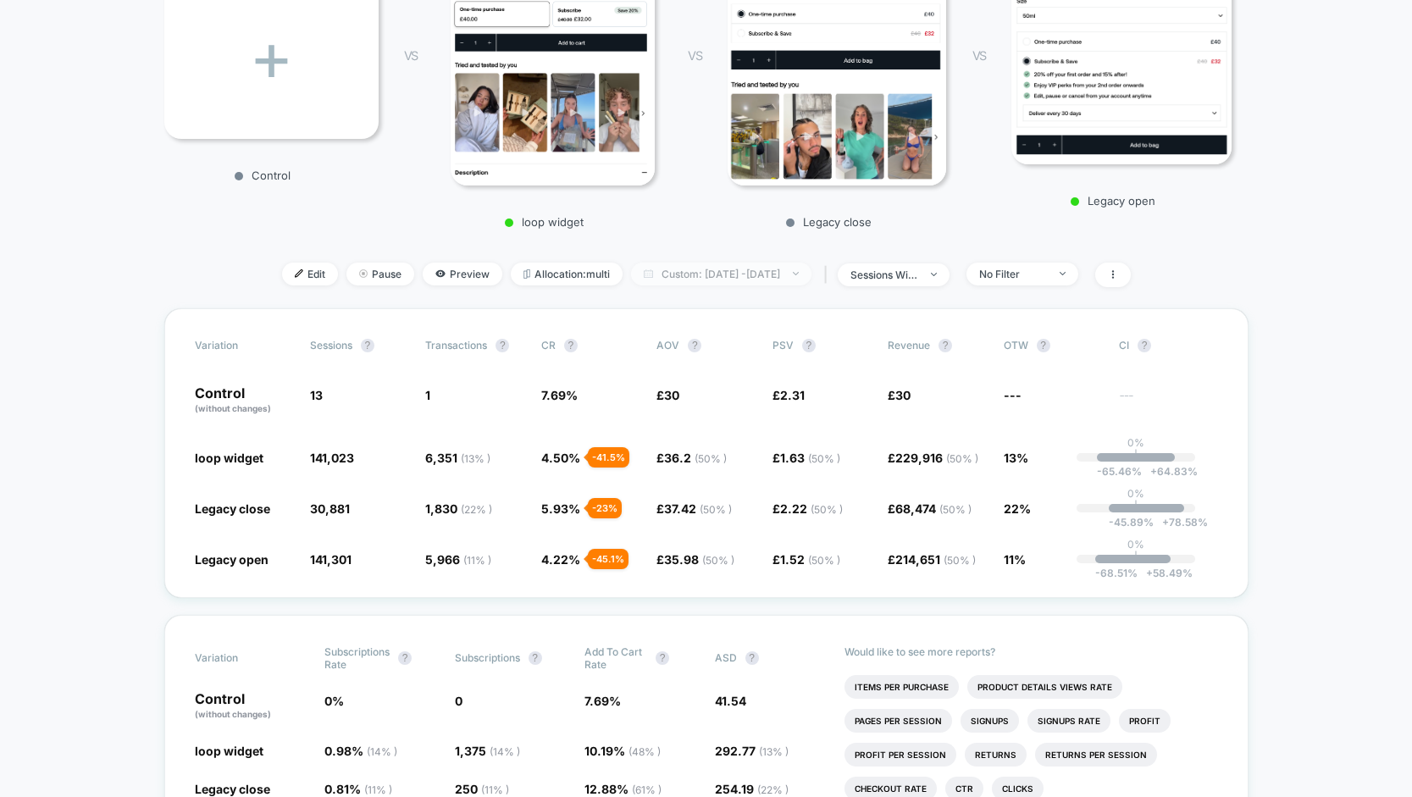
click at [788, 277] on span "Custom: [DATE] - [DATE]" at bounding box center [721, 274] width 180 height 23
select select "*"
select select "****"
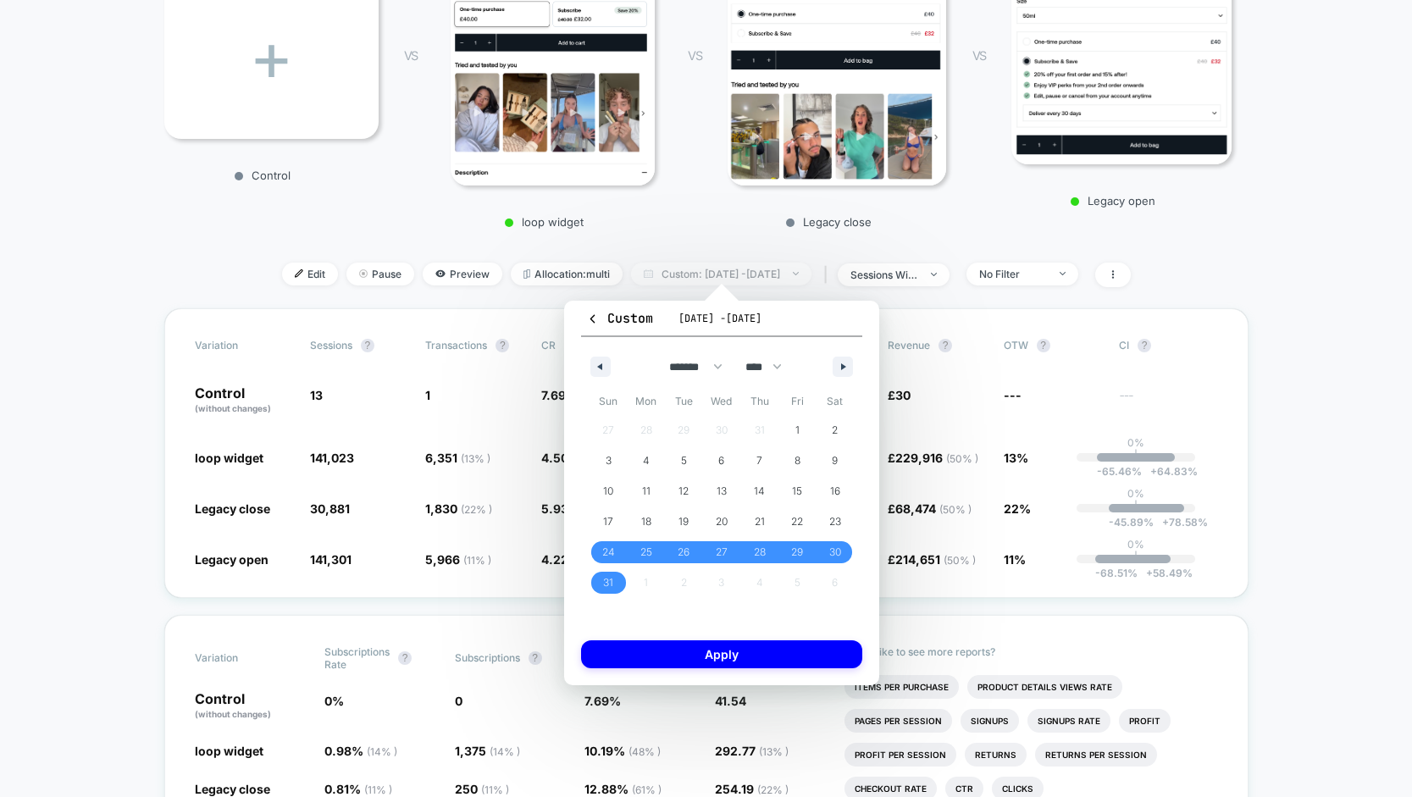
click at [787, 276] on span "Custom: [DATE] - [DATE]" at bounding box center [721, 274] width 180 height 23
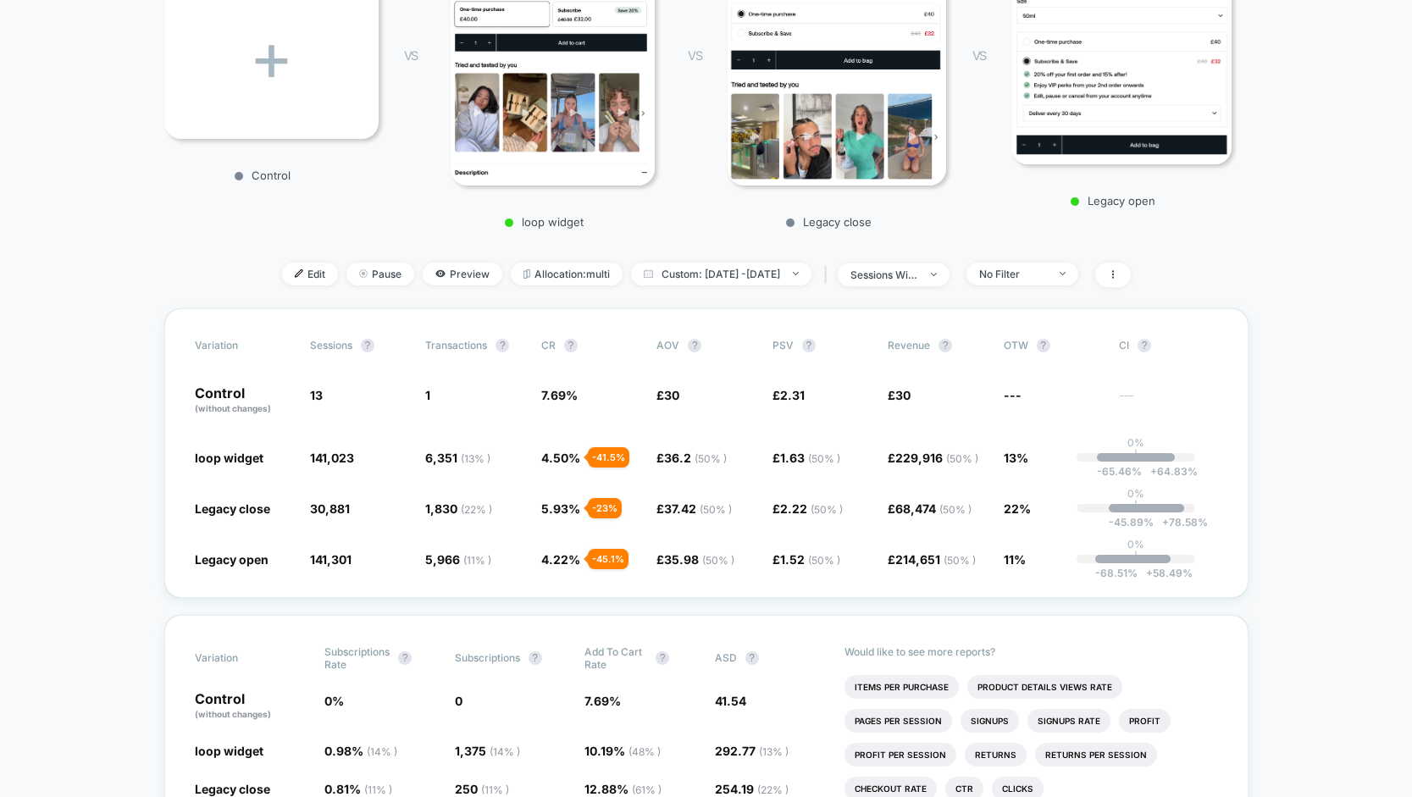
click at [742, 244] on div "< Back to all live experiences D+M - Loop Widget Template Test LIVE Click to vi…" at bounding box center [706, 38] width 1084 height 540
click at [659, 275] on span "Custom: [DATE] - [DATE]" at bounding box center [721, 274] width 180 height 23
select select "*"
select select "****"
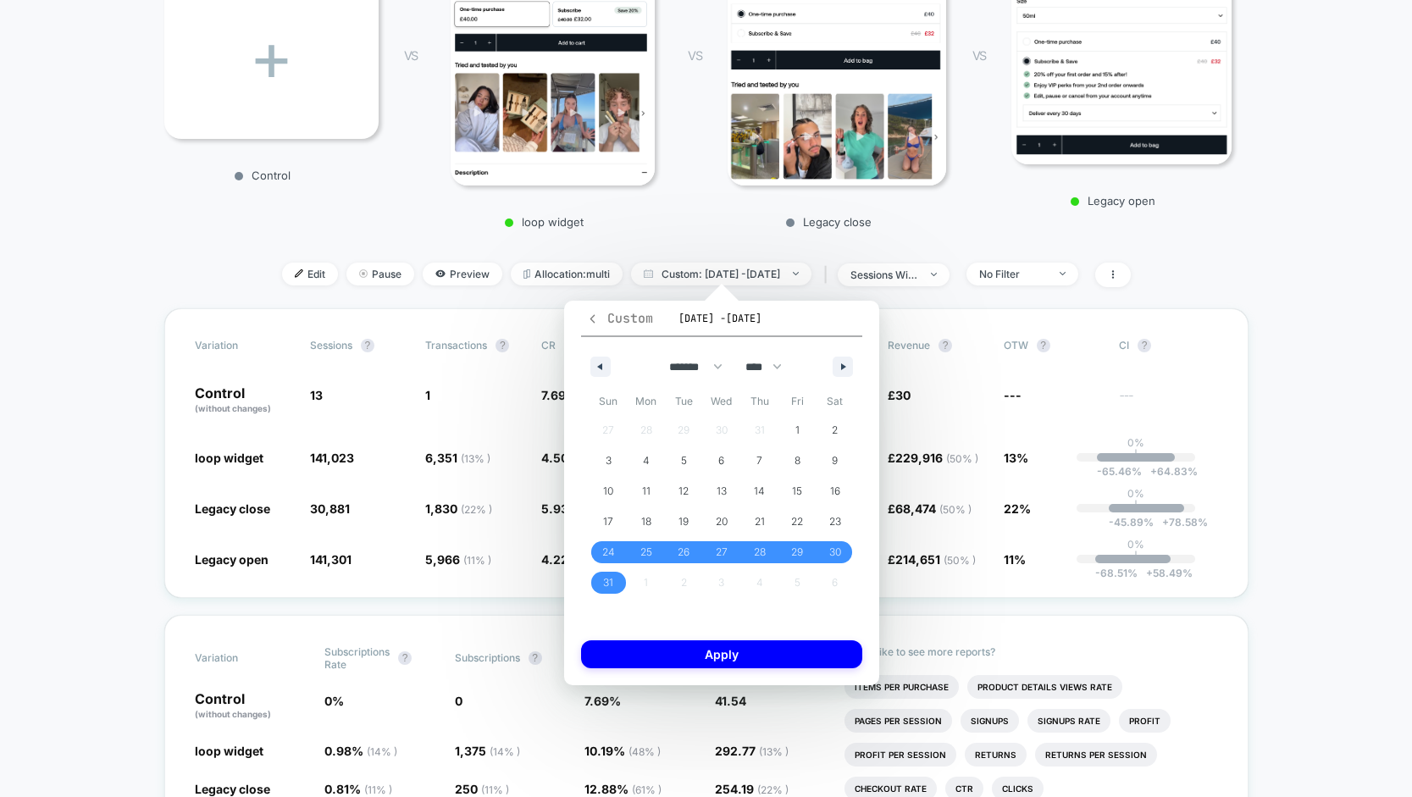
click at [611, 318] on span "Custom" at bounding box center [619, 318] width 67 height 17
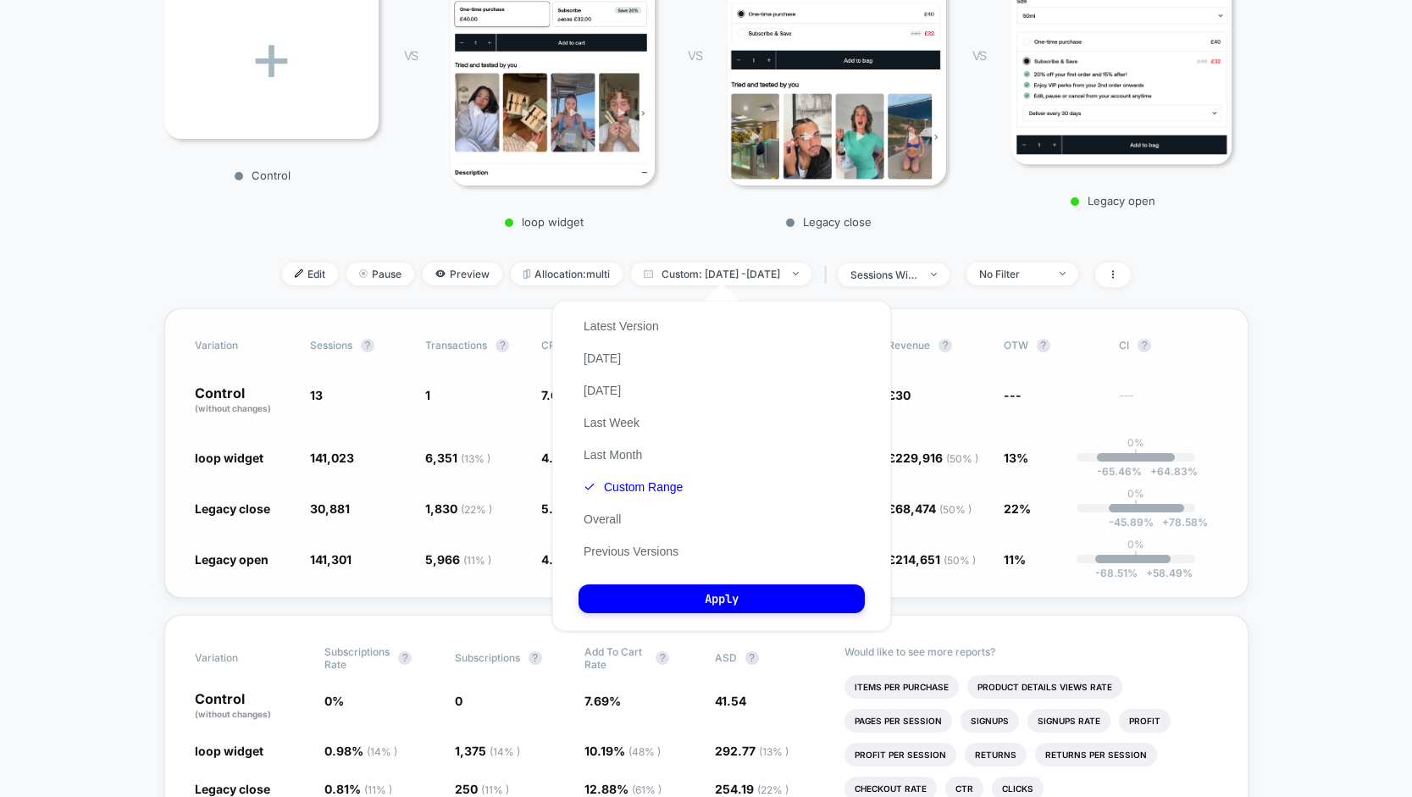
click at [636, 552] on button "Previous Versions" at bounding box center [630, 551] width 105 height 15
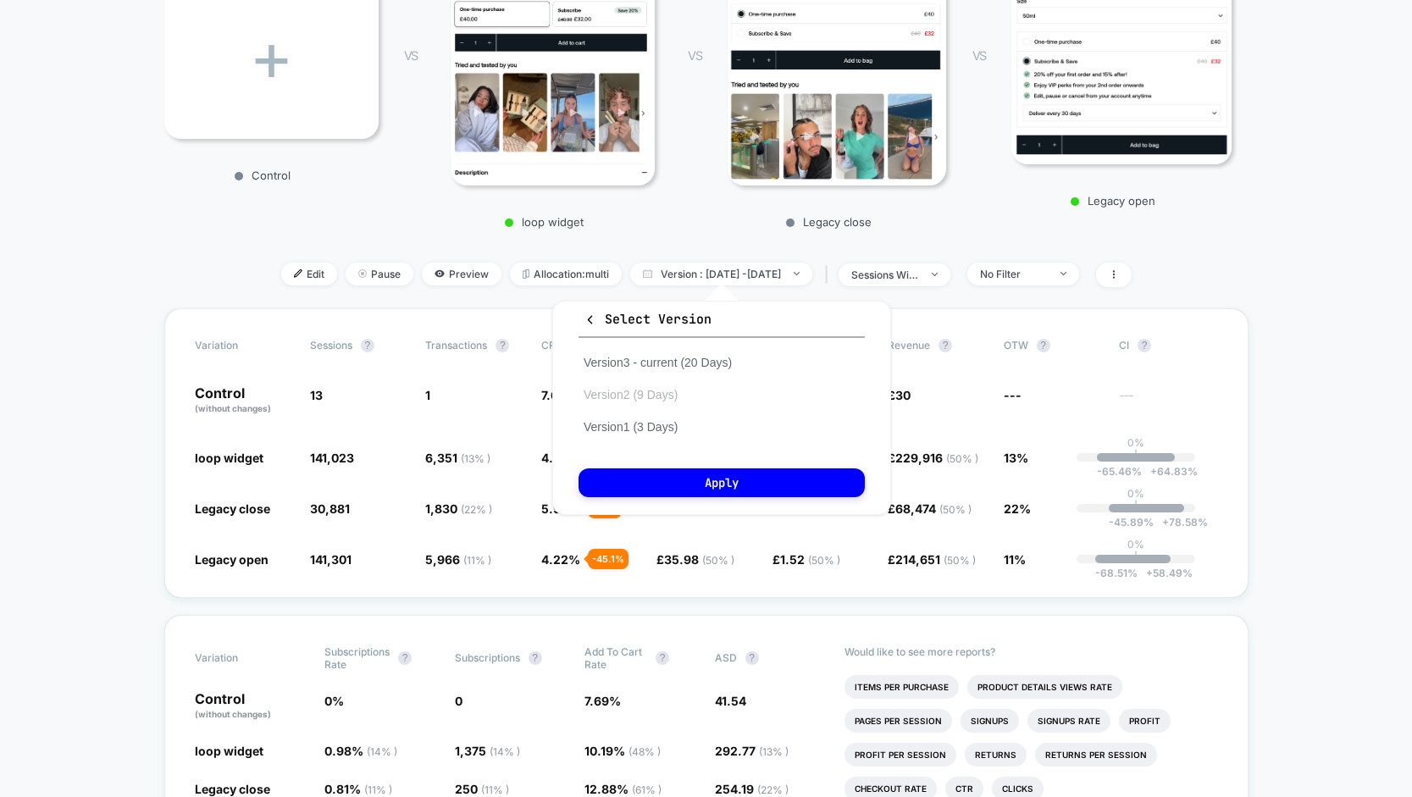
click at [658, 394] on button "Version 2 (9 Days)" at bounding box center [630, 394] width 104 height 15
click at [707, 479] on button "Apply" at bounding box center [721, 482] width 286 height 29
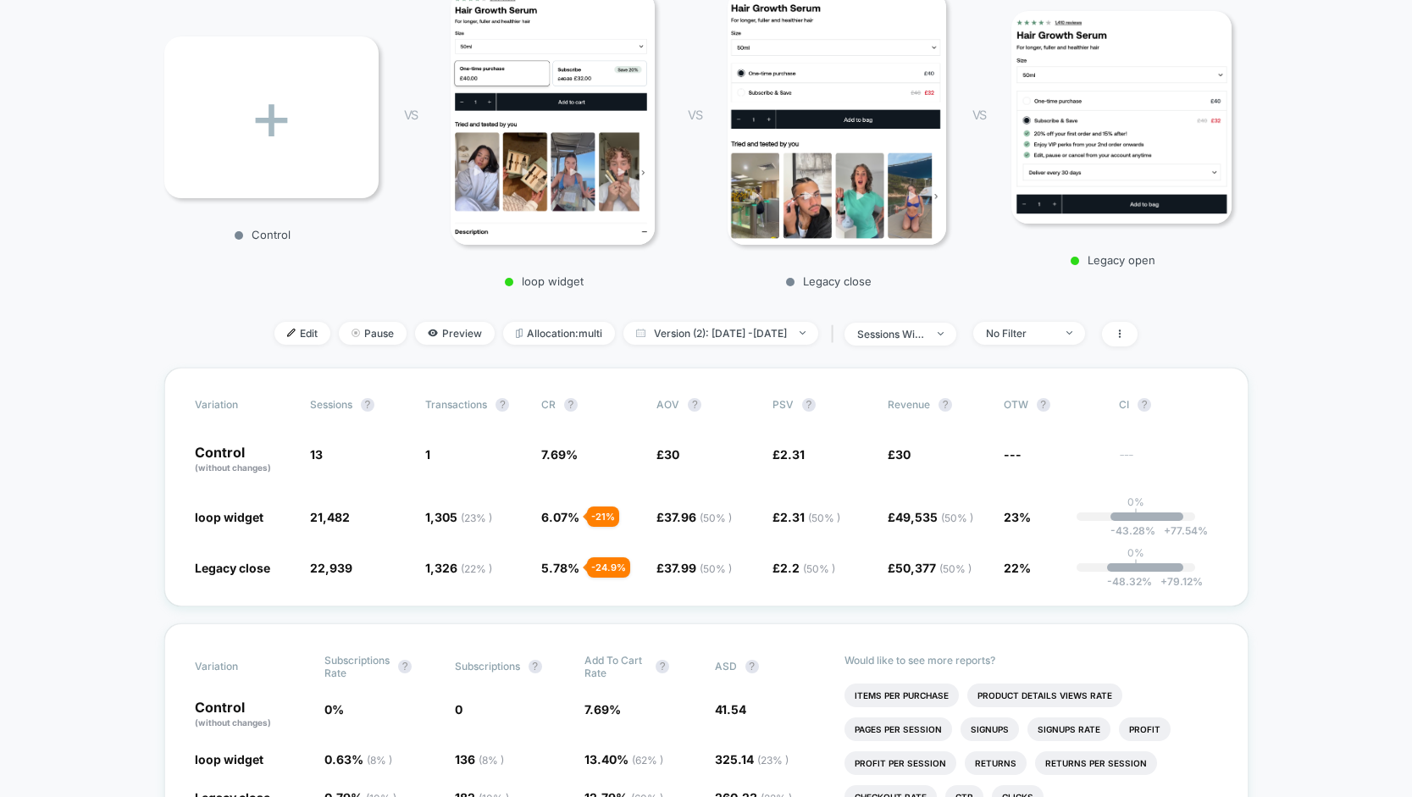
scroll to position [246, 0]
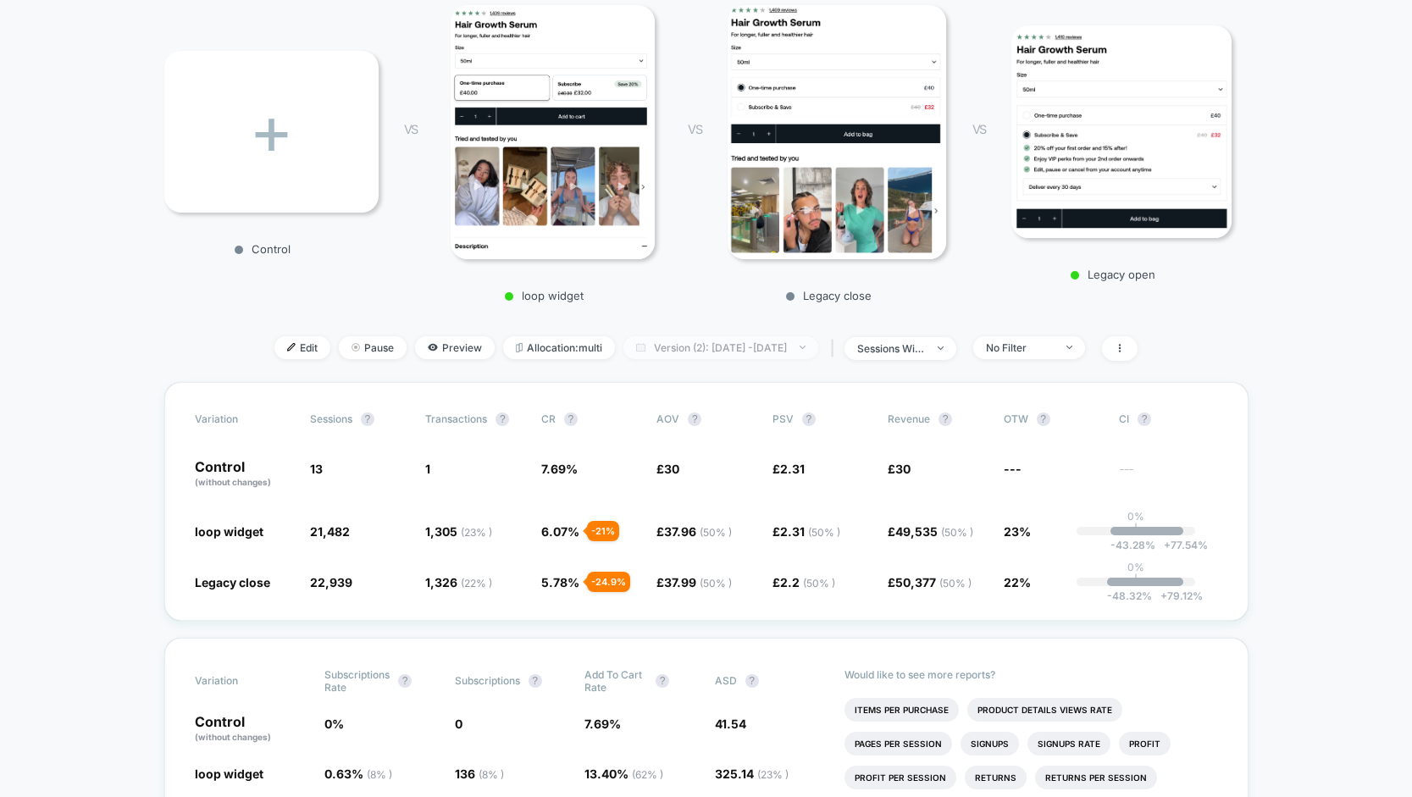
click at [691, 345] on span "Version (2): [DATE] - [DATE]" at bounding box center [720, 347] width 195 height 23
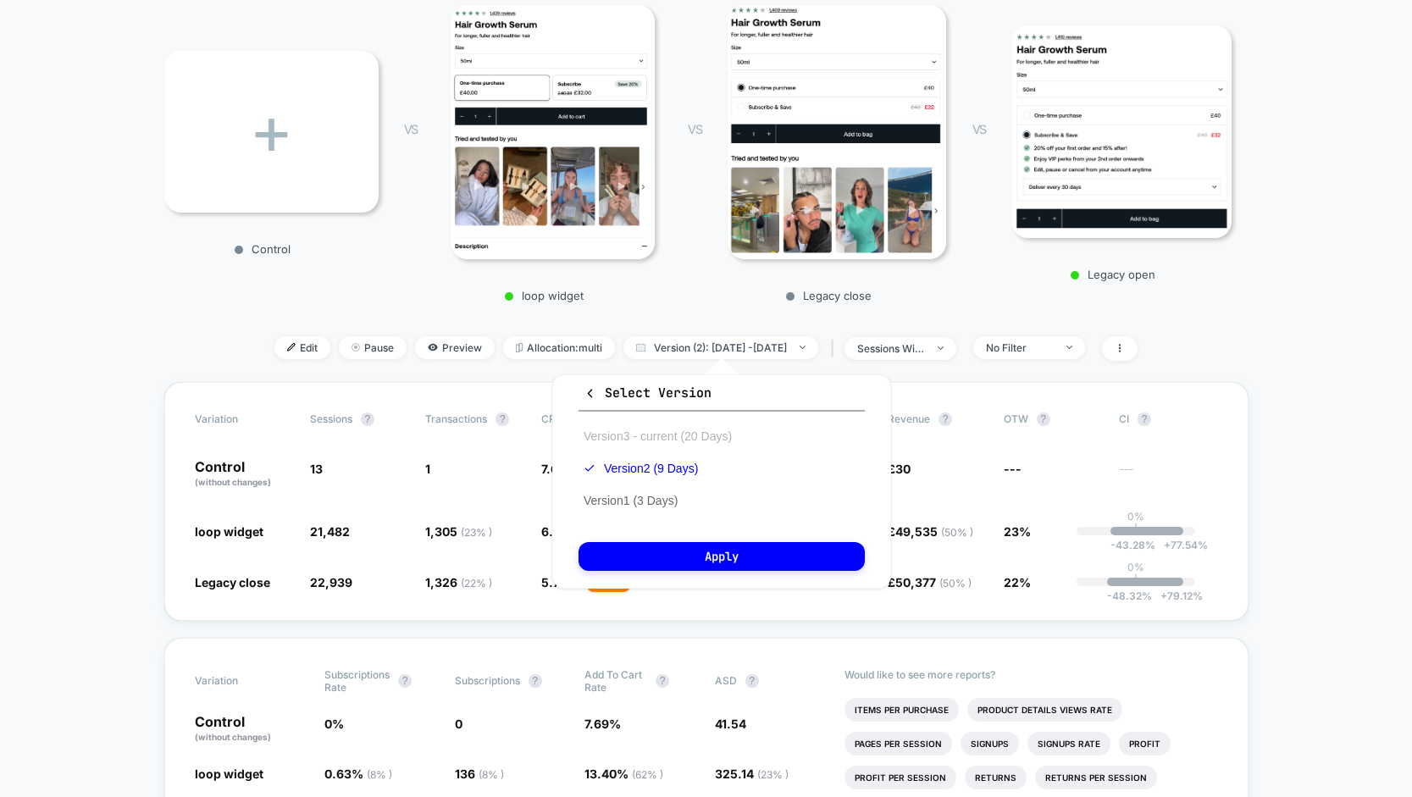
click at [679, 435] on button "Version 3 - current (20 Days)" at bounding box center [657, 436] width 158 height 15
drag, startPoint x: 700, startPoint y: 559, endPoint x: 629, endPoint y: 555, distance: 71.3
click at [699, 559] on button "Apply" at bounding box center [721, 556] width 286 height 29
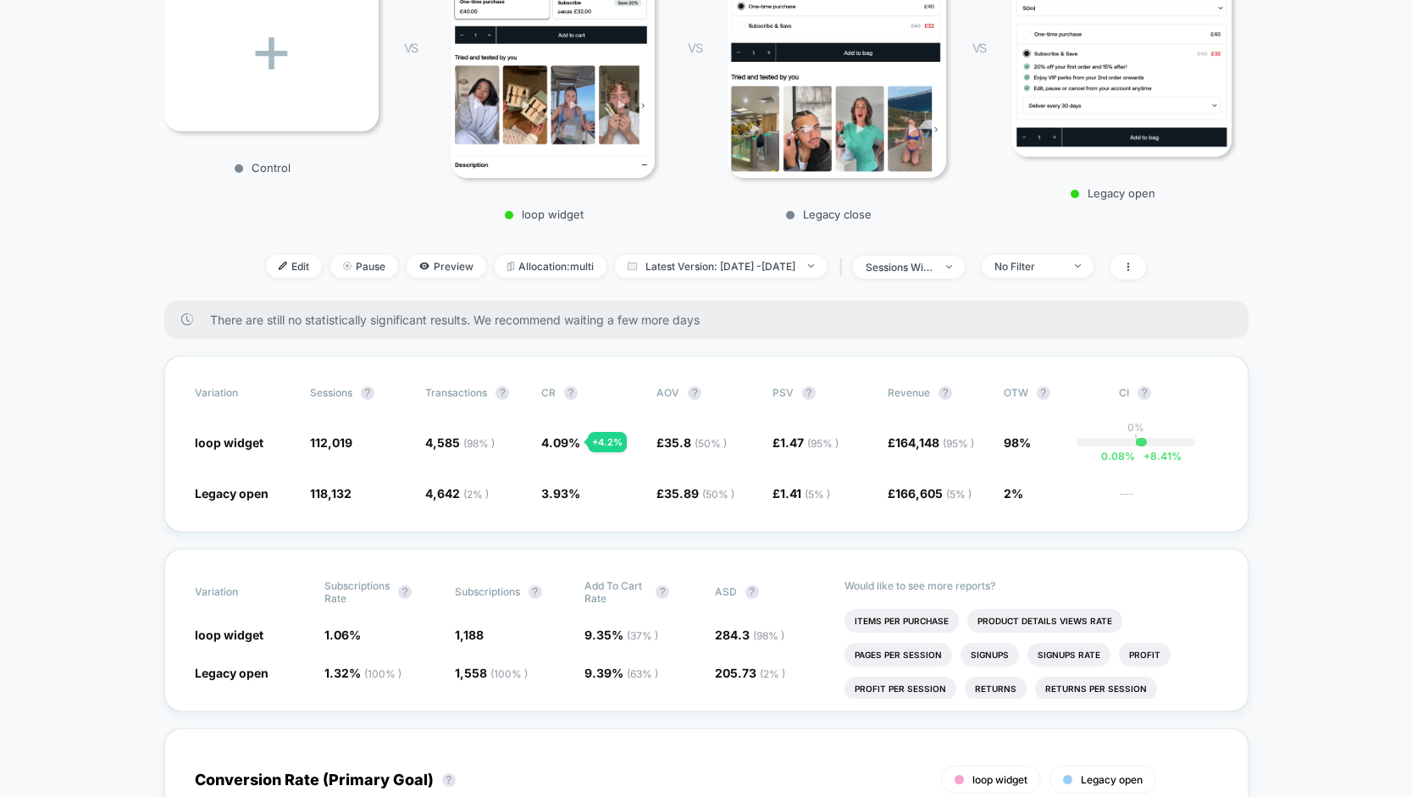
scroll to position [325, 0]
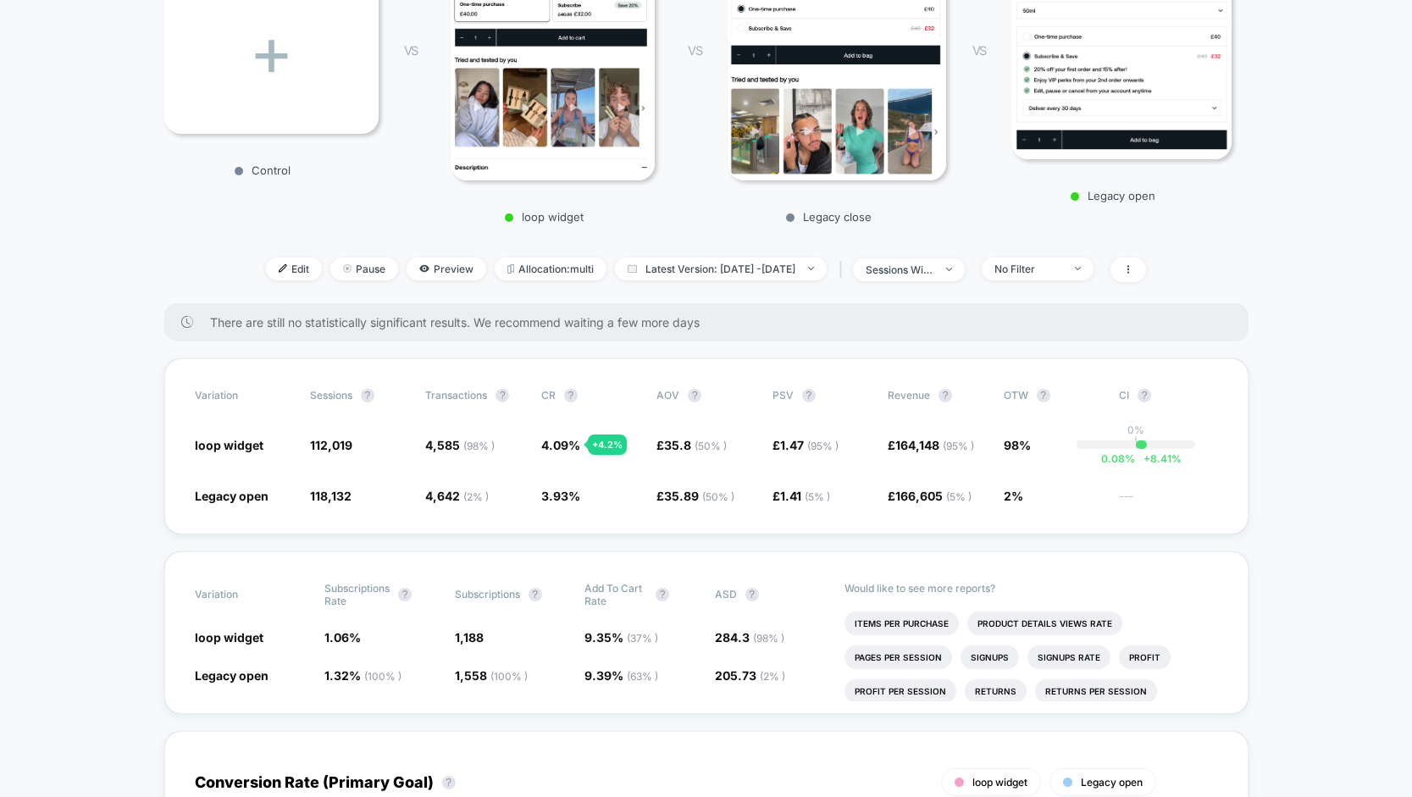
click at [777, 254] on div "< Back to all live experiences D+M - Loop Widget Template Test LIVE Click to vi…" at bounding box center [706, 33] width 1084 height 540
click at [775, 263] on span "Latest Version: [DATE] - [DATE]" at bounding box center [721, 268] width 212 height 23
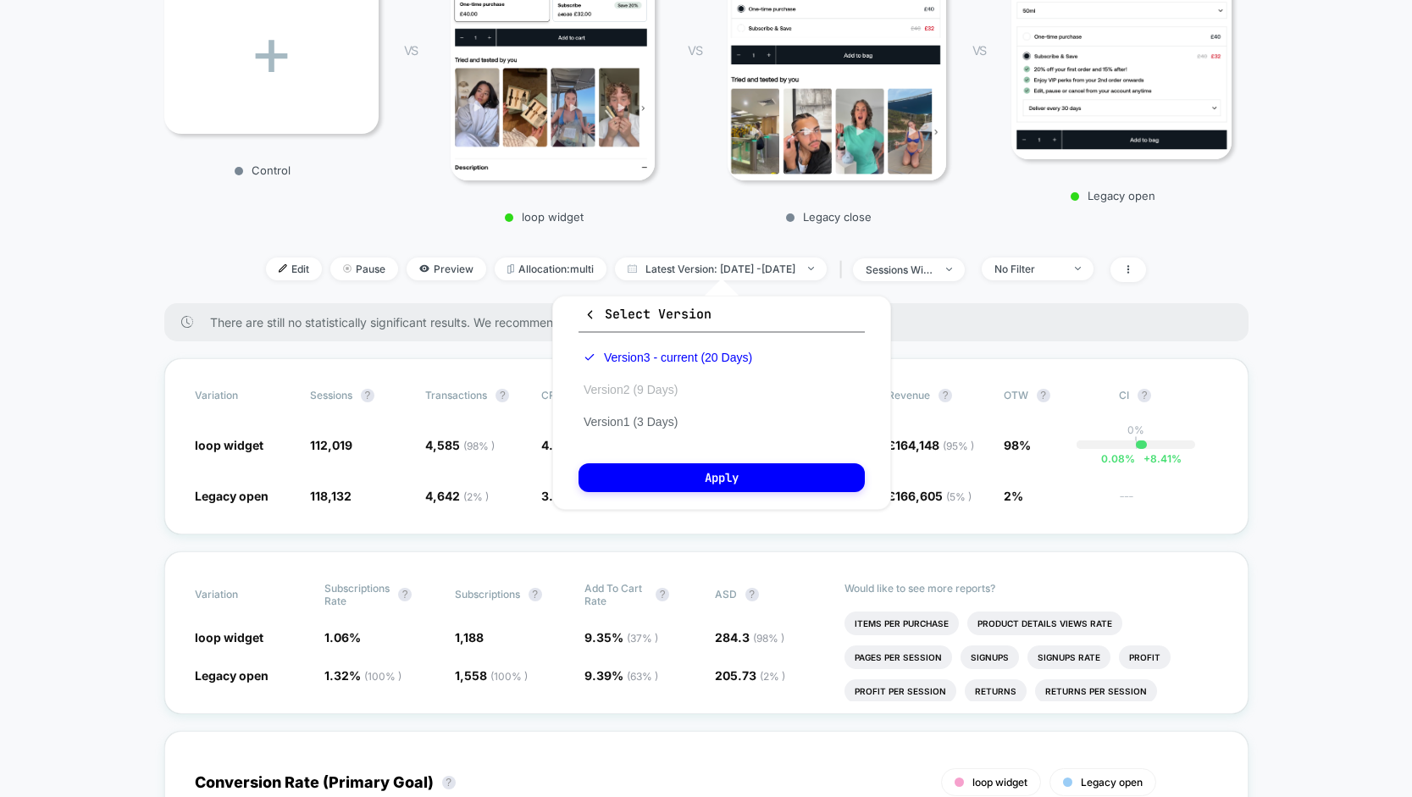
click at [649, 389] on button "Version 2 (9 Days)" at bounding box center [630, 389] width 104 height 15
click at [657, 430] on div "Version 3 - current (20 Days) Version 2 (9 Days) Version 1 (3 Days)" at bounding box center [657, 389] width 158 height 97
click at [657, 426] on button "Version 1 (3 Days)" at bounding box center [630, 421] width 104 height 15
click at [680, 481] on button "Apply" at bounding box center [721, 477] width 286 height 29
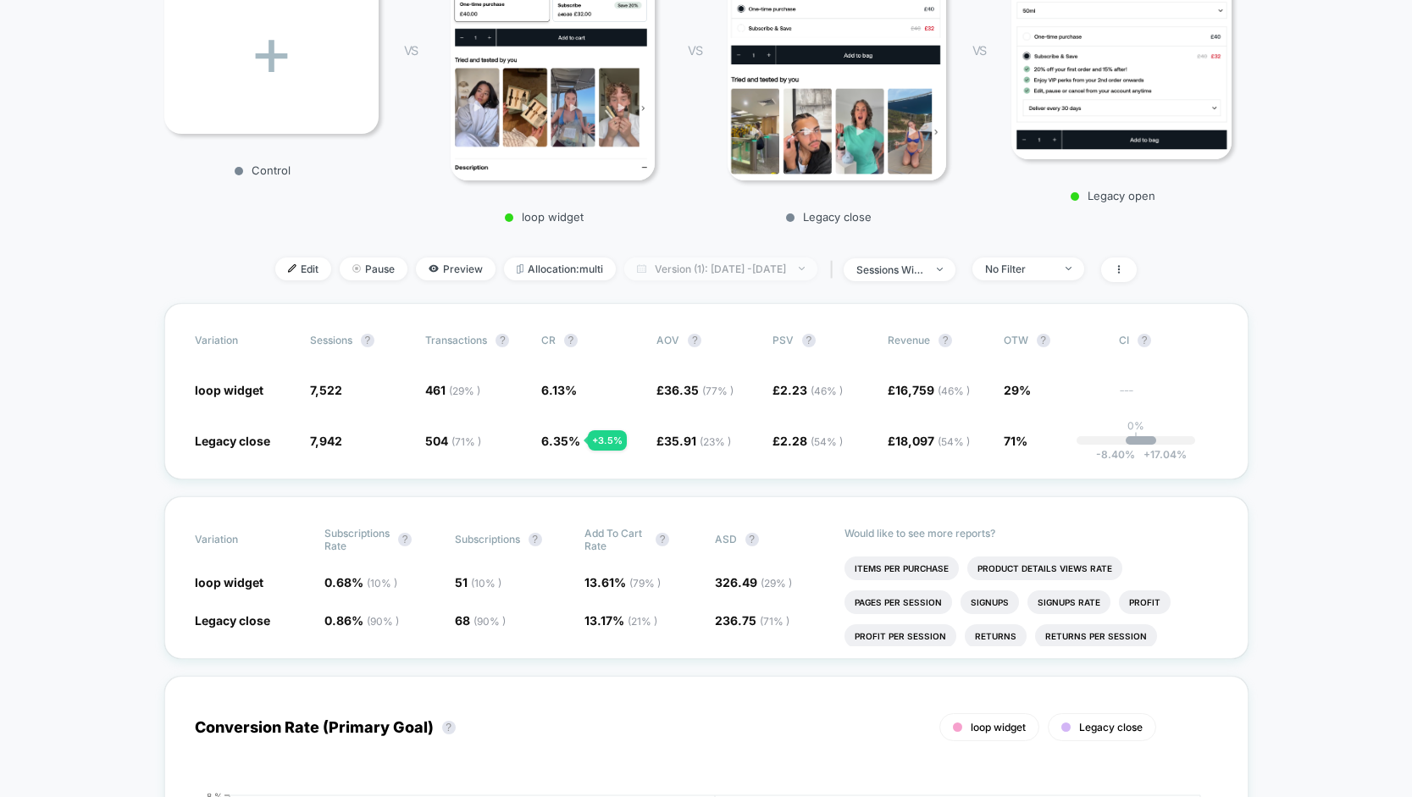
click at [816, 264] on span "Version (1): [DATE] - [DATE]" at bounding box center [720, 268] width 193 height 23
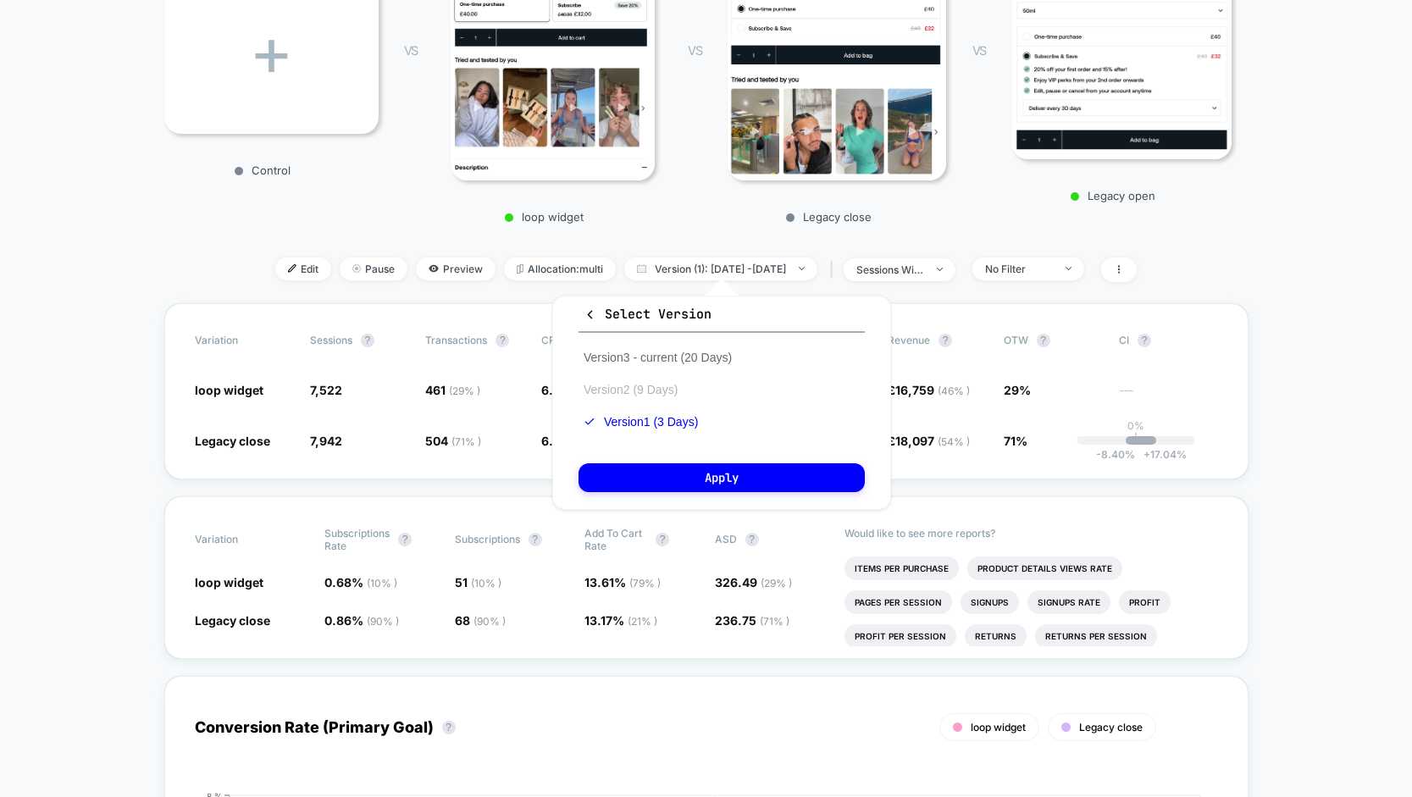
click at [671, 387] on button "Version 2 (9 Days)" at bounding box center [630, 389] width 104 height 15
drag, startPoint x: 694, startPoint y: 473, endPoint x: 405, endPoint y: 458, distance: 289.1
click at [693, 473] on button "Apply" at bounding box center [721, 477] width 286 height 29
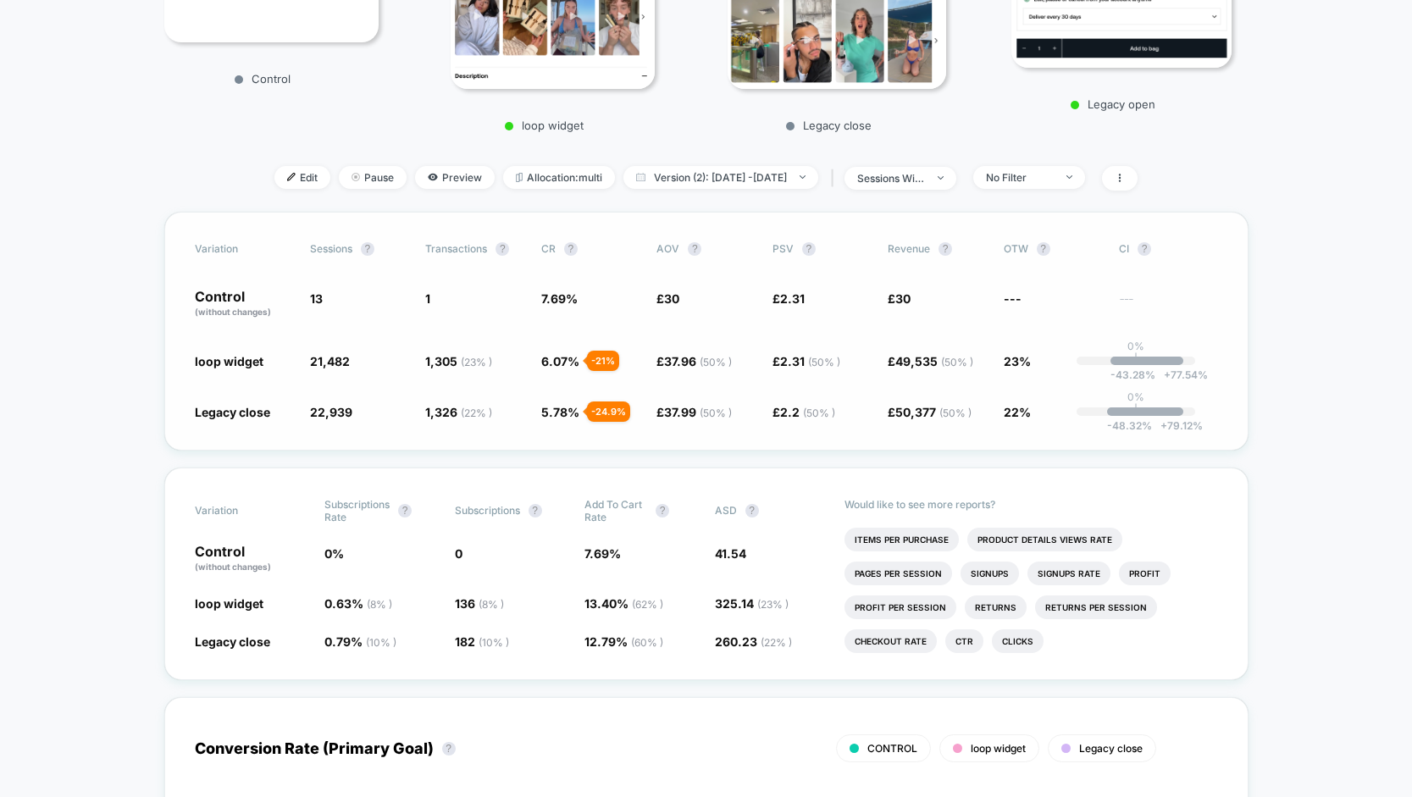
scroll to position [427, 0]
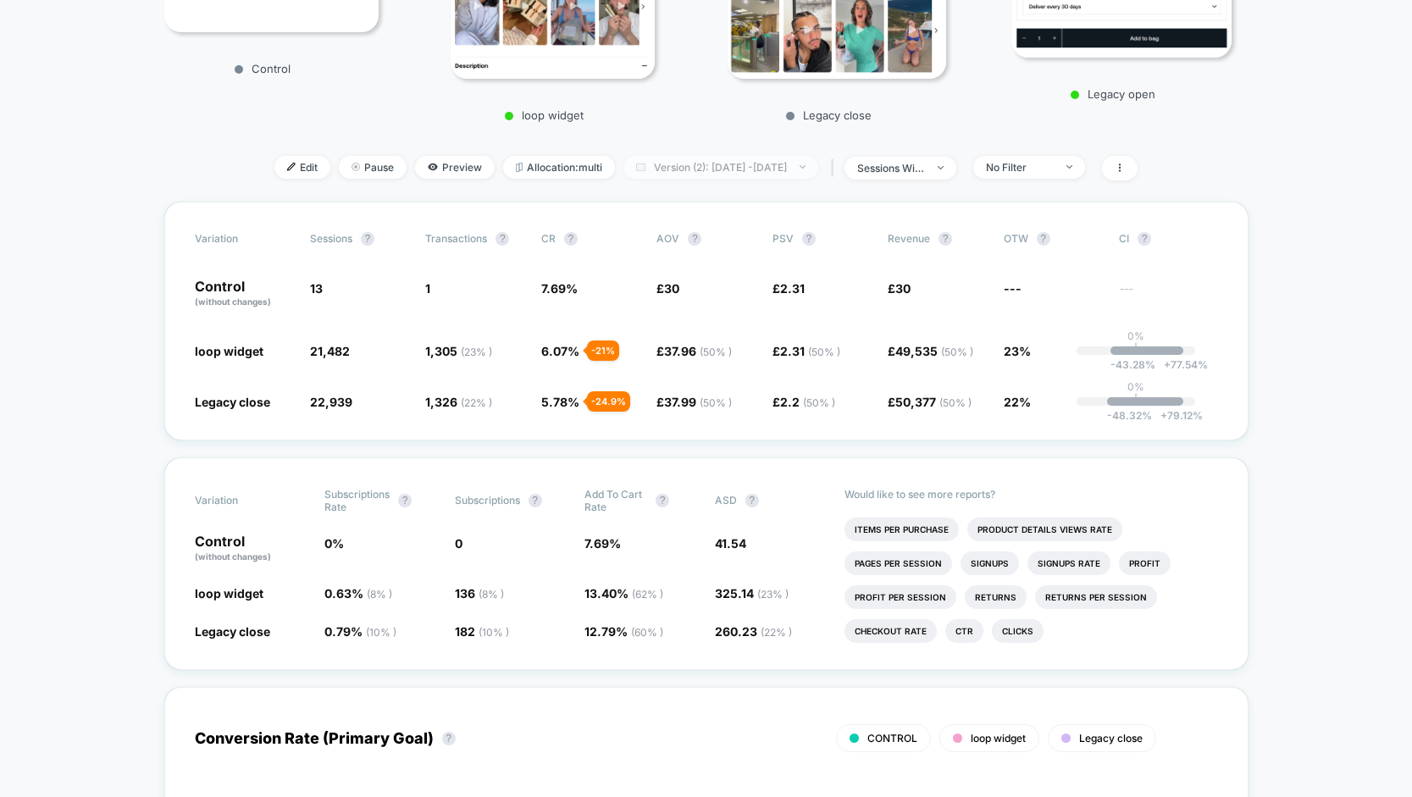
click at [758, 161] on span "Version (2): [DATE] - [DATE]" at bounding box center [720, 167] width 195 height 23
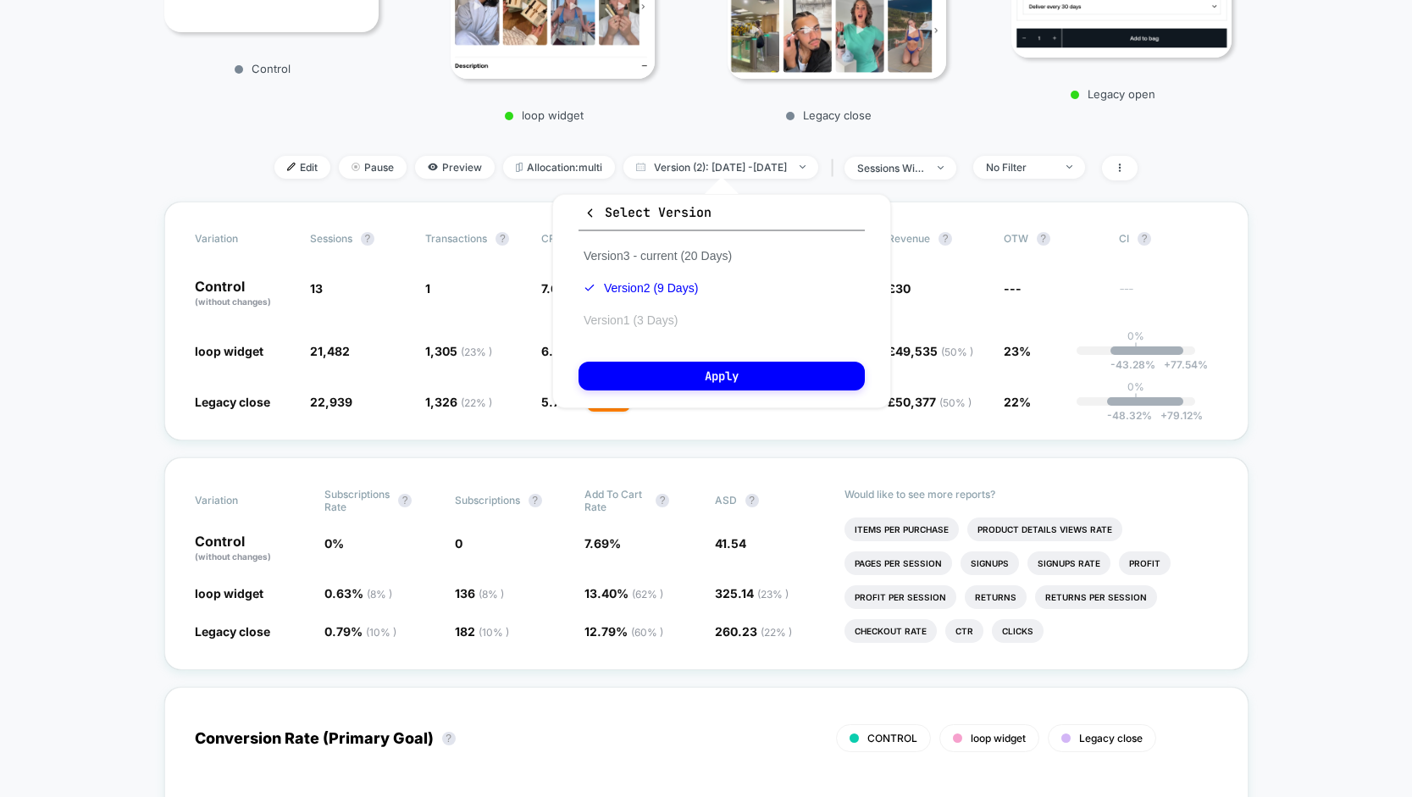
click at [657, 315] on button "Version 1 (3 Days)" at bounding box center [630, 319] width 104 height 15
drag, startPoint x: 711, startPoint y: 377, endPoint x: 495, endPoint y: 390, distance: 216.3
click at [711, 377] on button "Apply" at bounding box center [721, 376] width 286 height 29
